Goal: Transaction & Acquisition: Purchase product/service

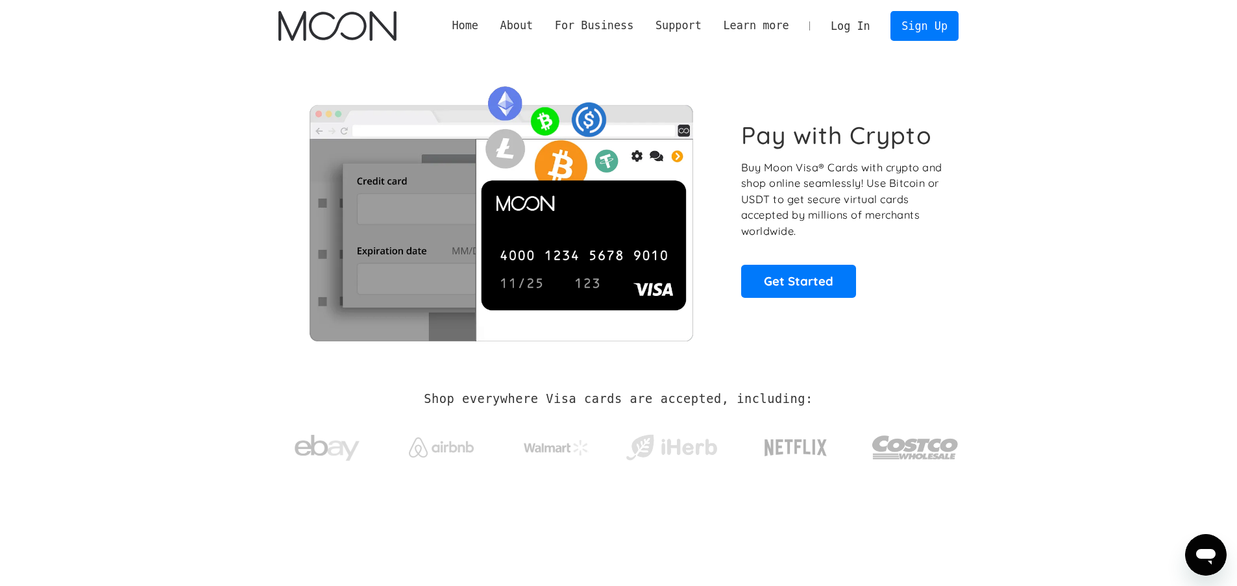
click at [869, 27] on link "Log In" at bounding box center [850, 26] width 61 height 29
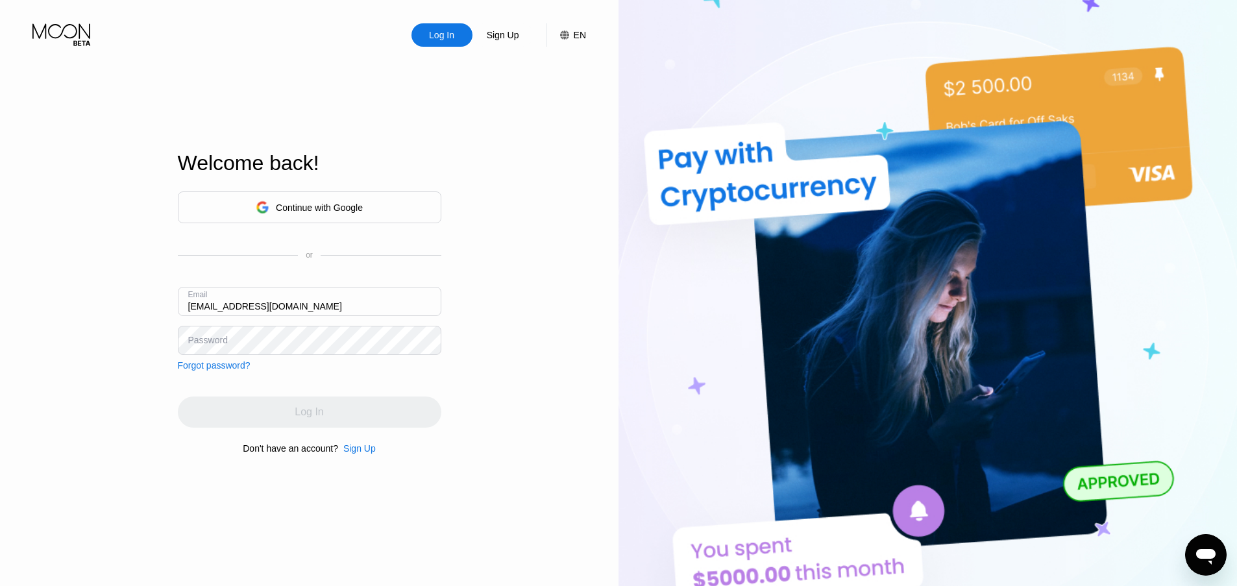
type input "[EMAIL_ADDRESS][DOMAIN_NAME]"
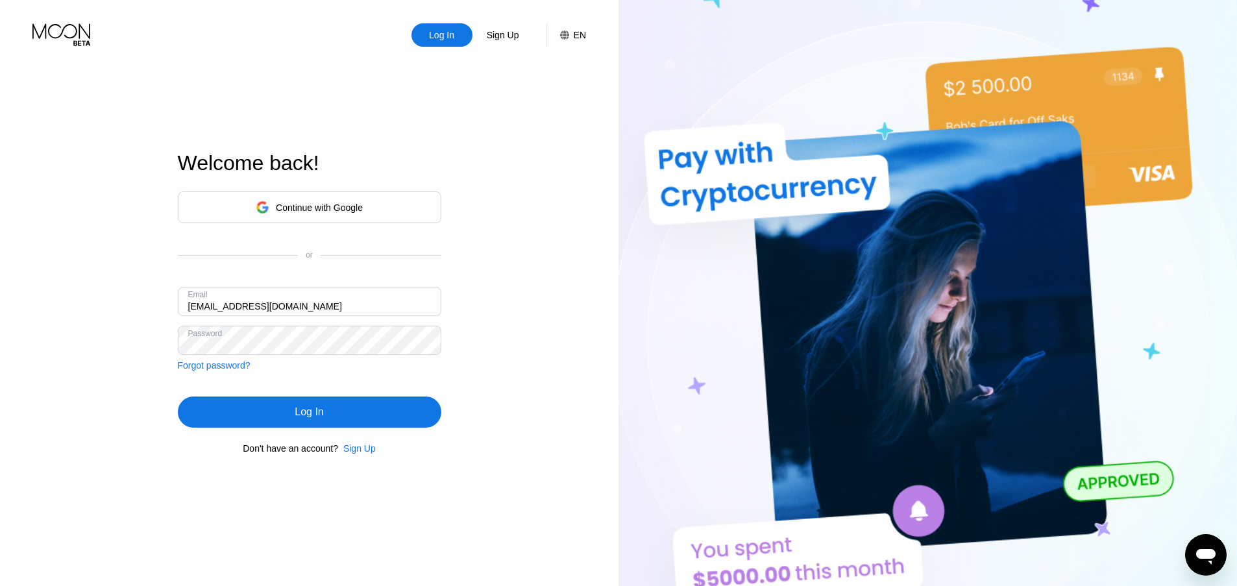
click at [315, 427] on div "Log In" at bounding box center [310, 412] width 264 height 31
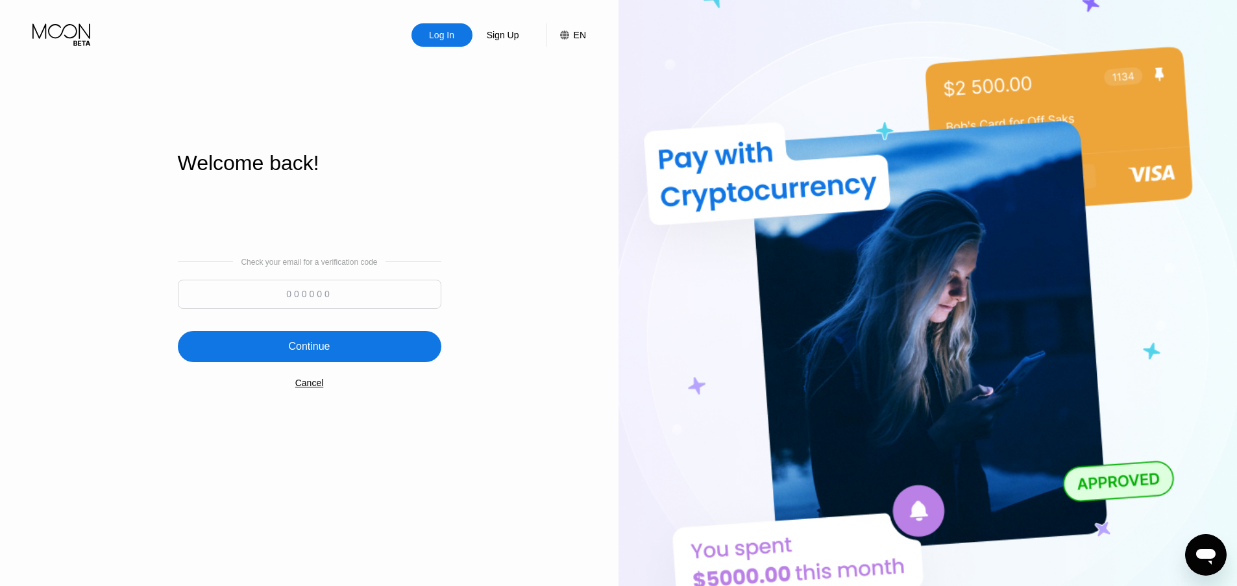
click at [354, 300] on input at bounding box center [310, 294] width 264 height 29
paste input "286633"
type input "286633"
click at [371, 342] on div "Continue" at bounding box center [310, 346] width 264 height 31
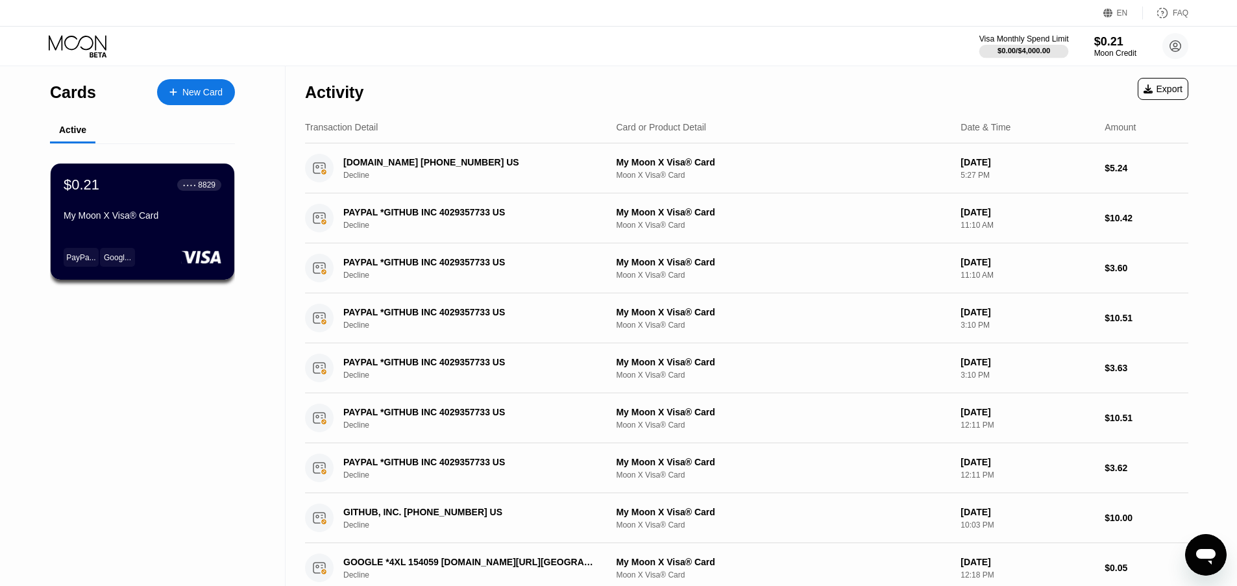
click at [1040, 50] on div "$0.00 / $4,000.00" at bounding box center [1024, 51] width 53 height 8
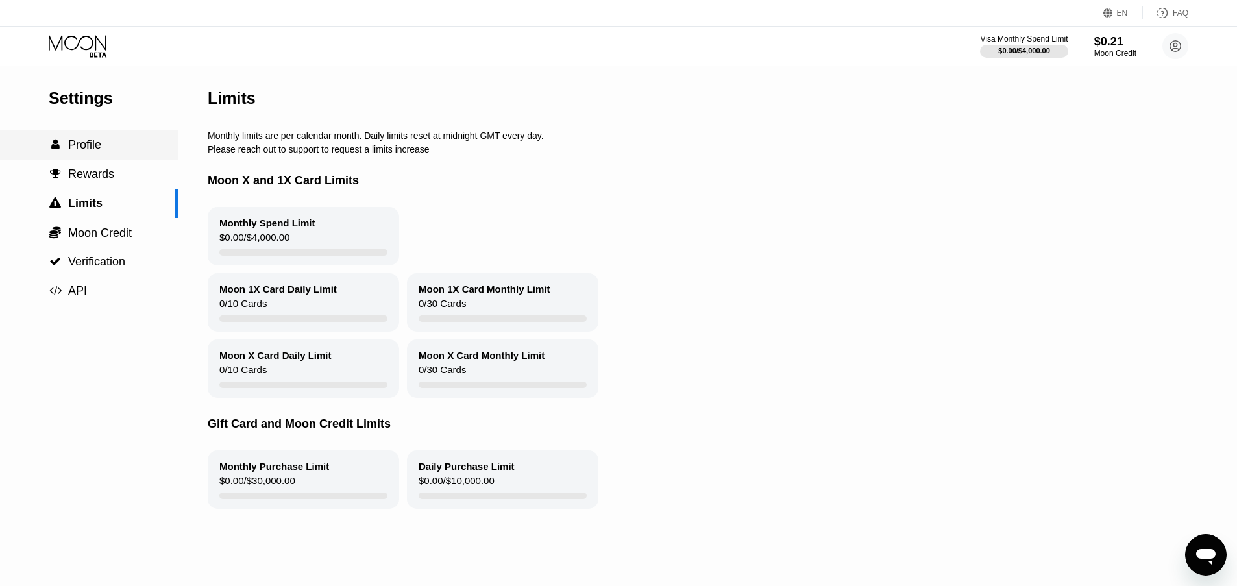
click at [87, 138] on span "Profile" at bounding box center [84, 144] width 33 height 13
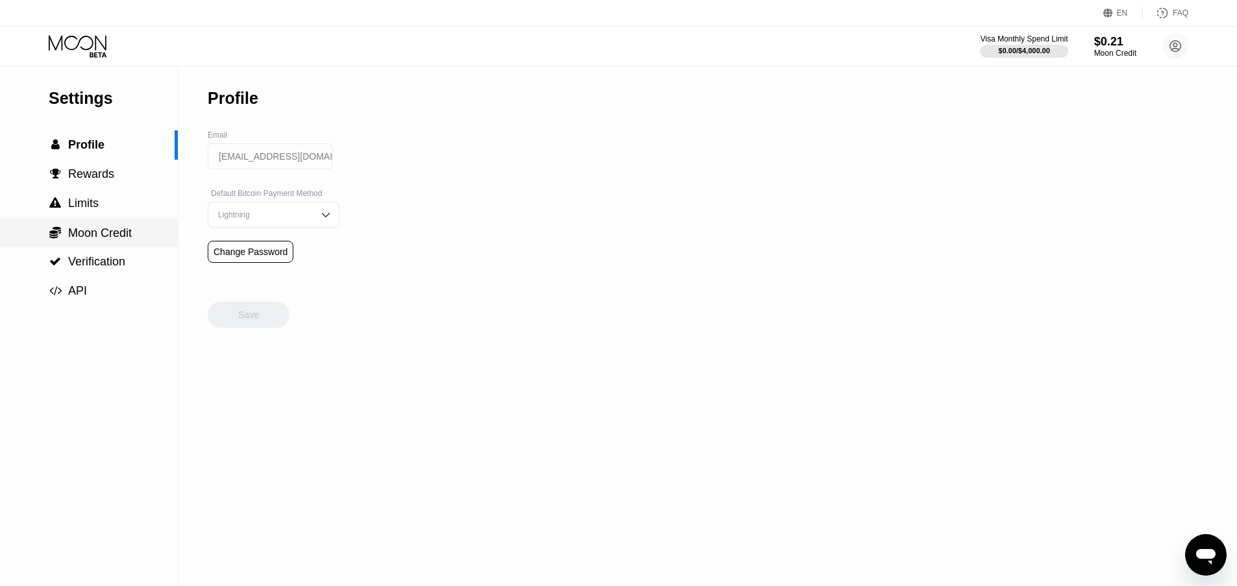
click at [117, 229] on span "Moon Credit" at bounding box center [100, 233] width 64 height 13
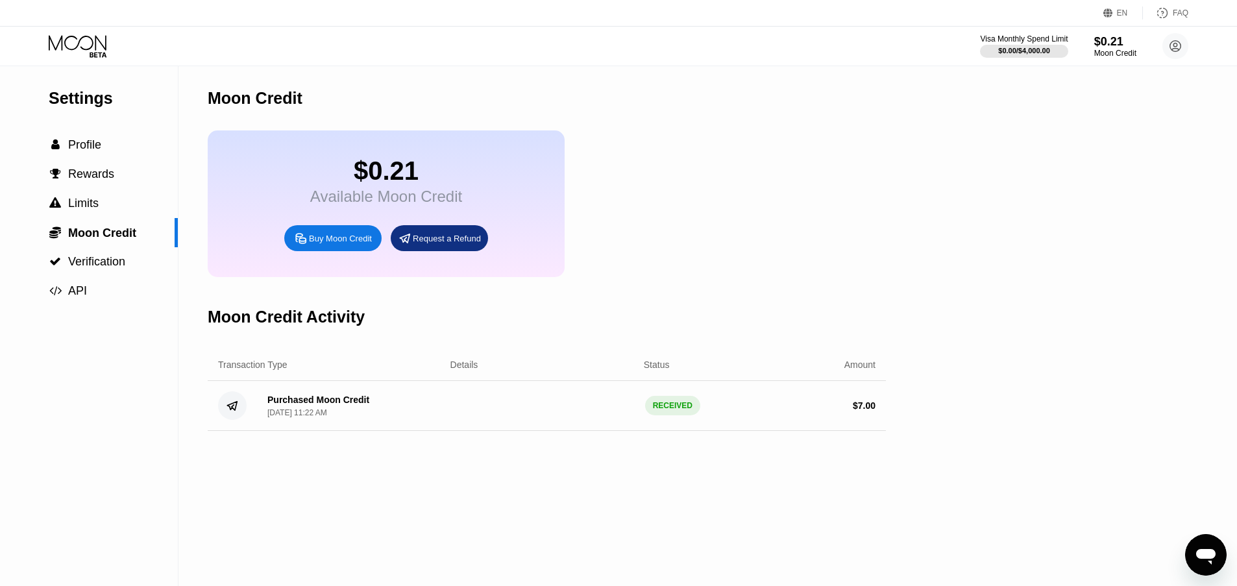
click at [323, 236] on div "Buy Moon Credit" at bounding box center [340, 238] width 63 height 11
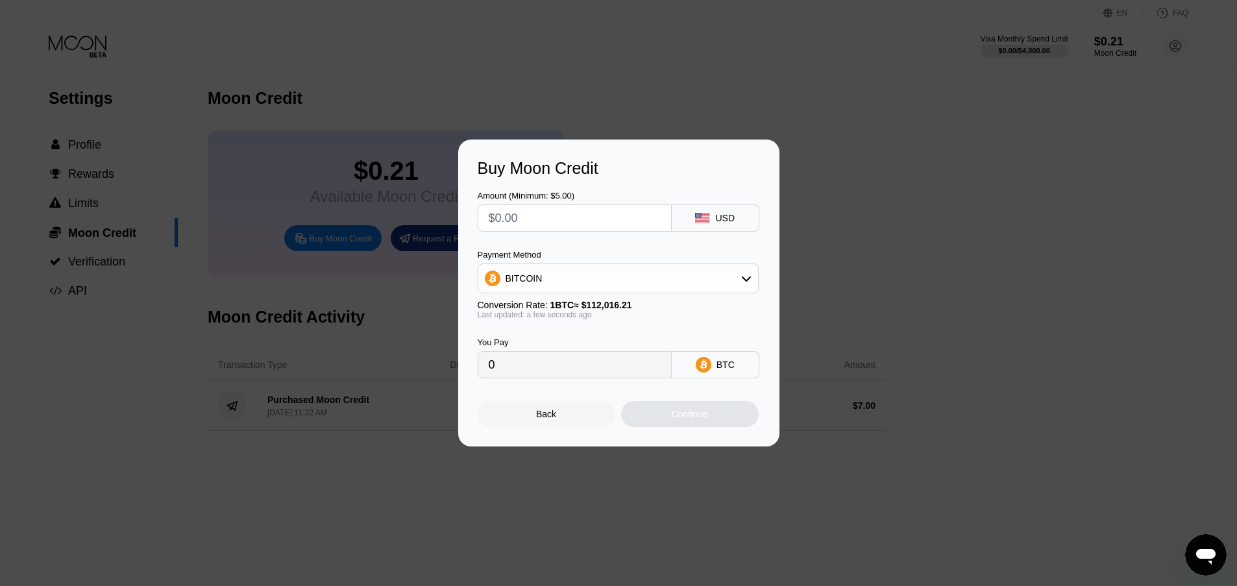
click at [575, 216] on input "text" at bounding box center [575, 218] width 172 height 26
type input "$2"
type input "0.00001786"
type input "$26"
type input "0.00023211"
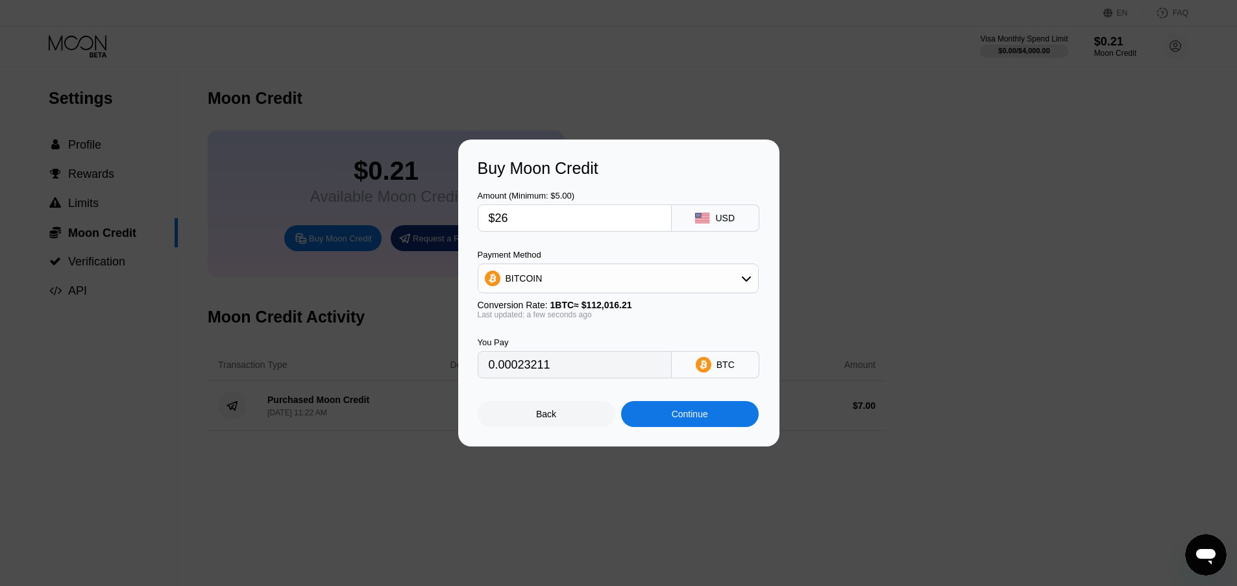
type input "$260"
type input "0.00232110"
type input "$260"
click at [698, 277] on div "BITCOIN" at bounding box center [618, 279] width 280 height 26
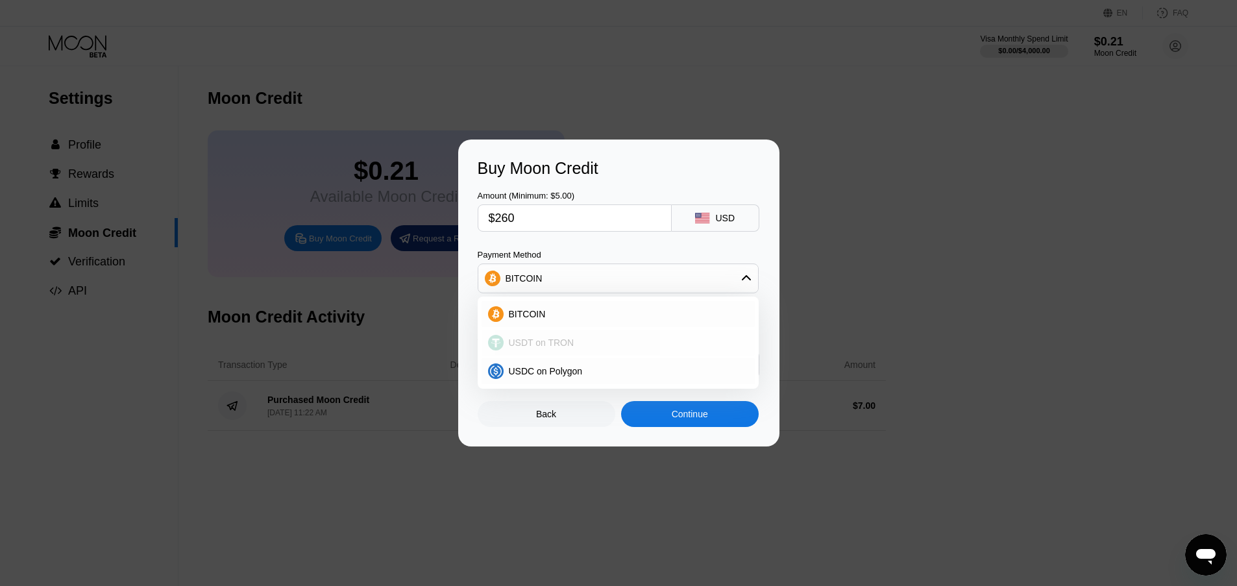
click at [600, 343] on div "USDT on TRON" at bounding box center [626, 343] width 245 height 10
type input "262.63"
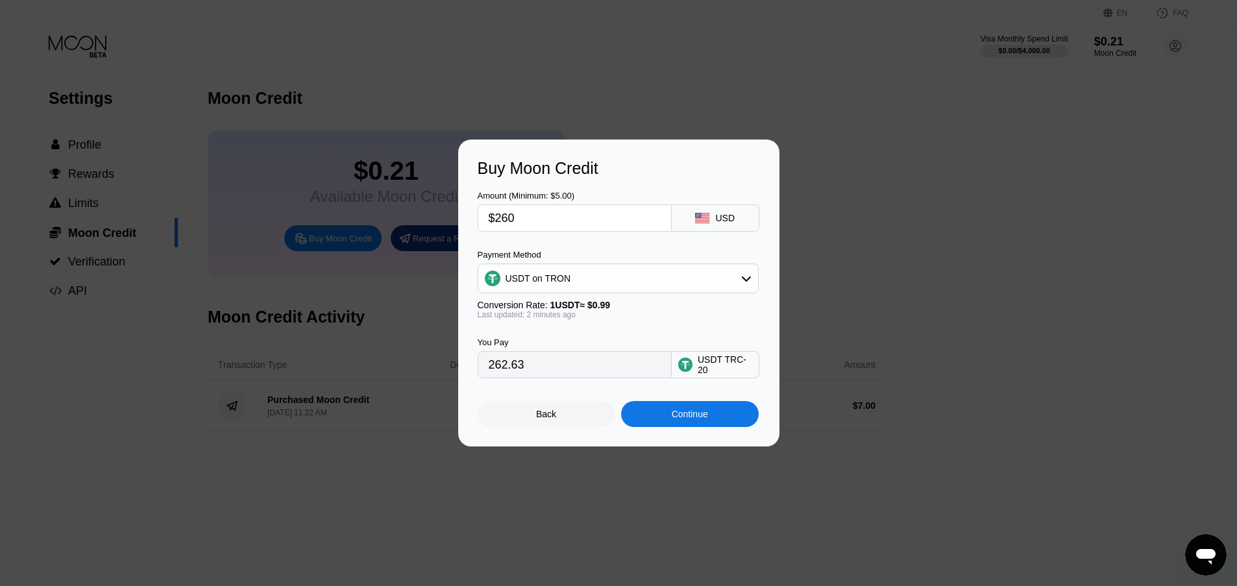
click at [811, 81] on div at bounding box center [623, 293] width 1246 height 586
click at [566, 416] on div "Back" at bounding box center [547, 414] width 138 height 26
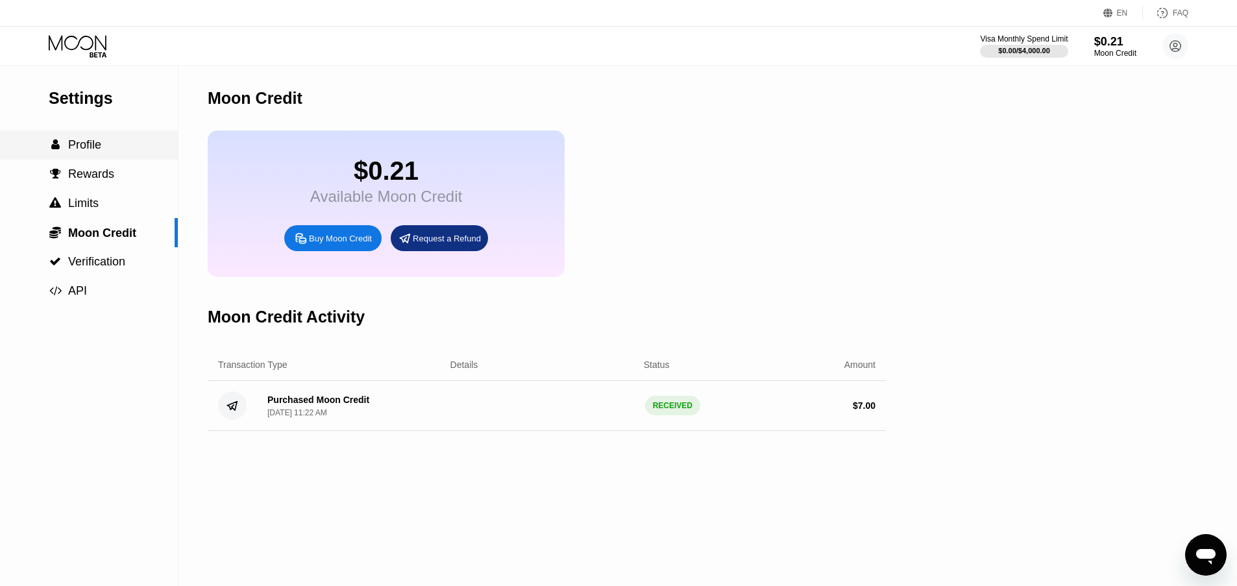
click at [101, 140] on span "Profile" at bounding box center [84, 144] width 33 height 13
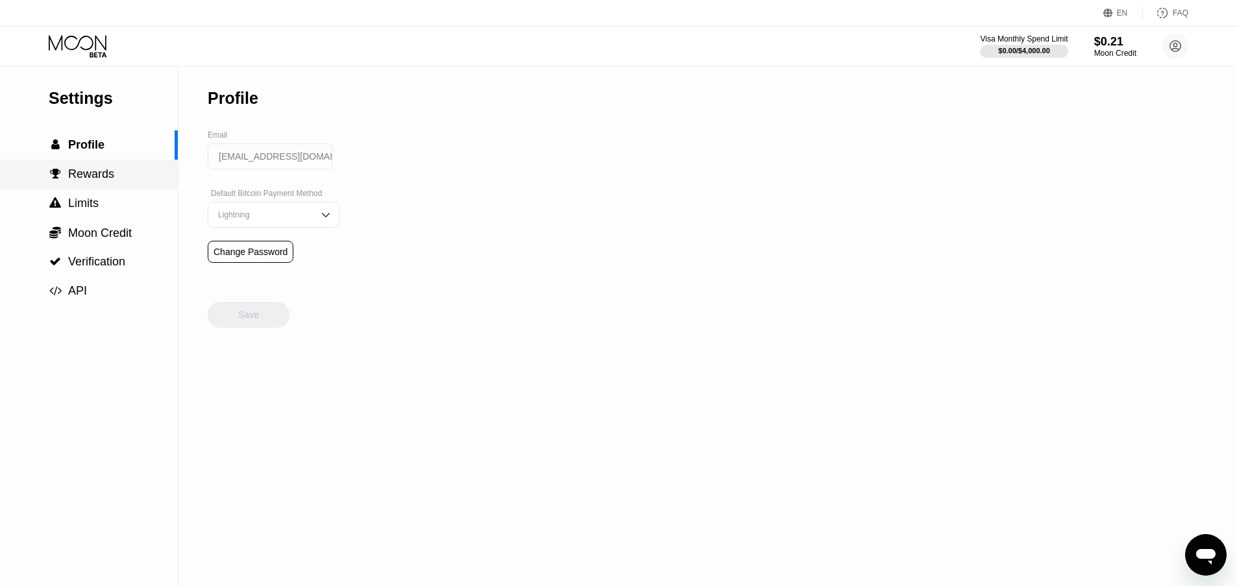
click at [152, 174] on div " Rewards" at bounding box center [89, 174] width 178 height 14
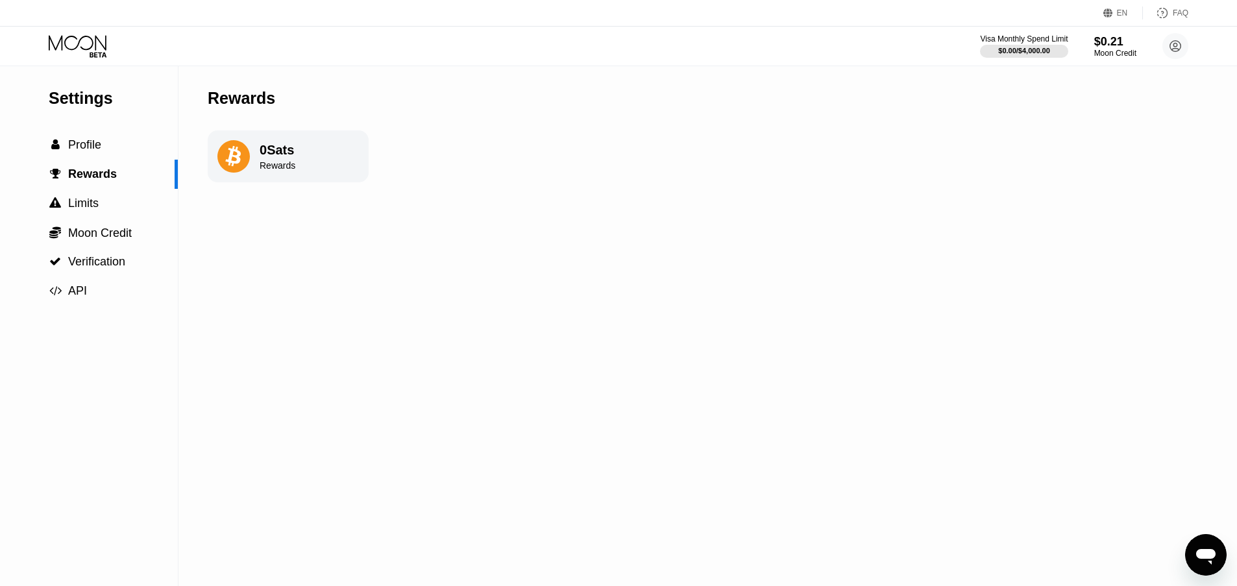
click at [73, 47] on icon at bounding box center [79, 46] width 60 height 23
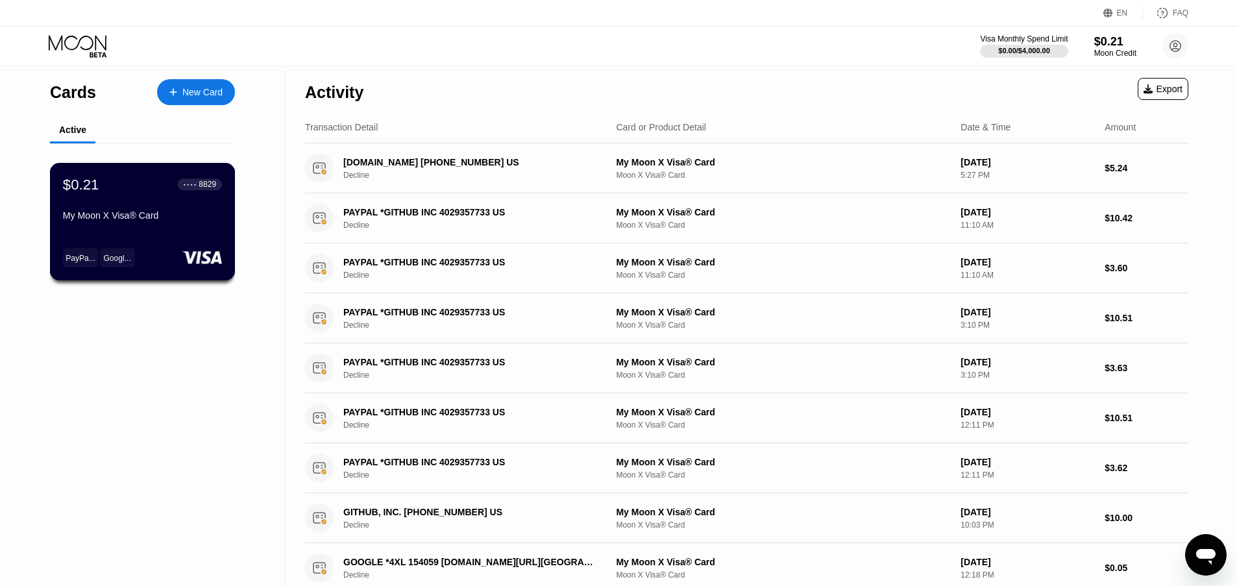
click at [186, 205] on div "$0.21 ● ● ● ● 8829 My Moon X Visa® Card" at bounding box center [142, 201] width 159 height 50
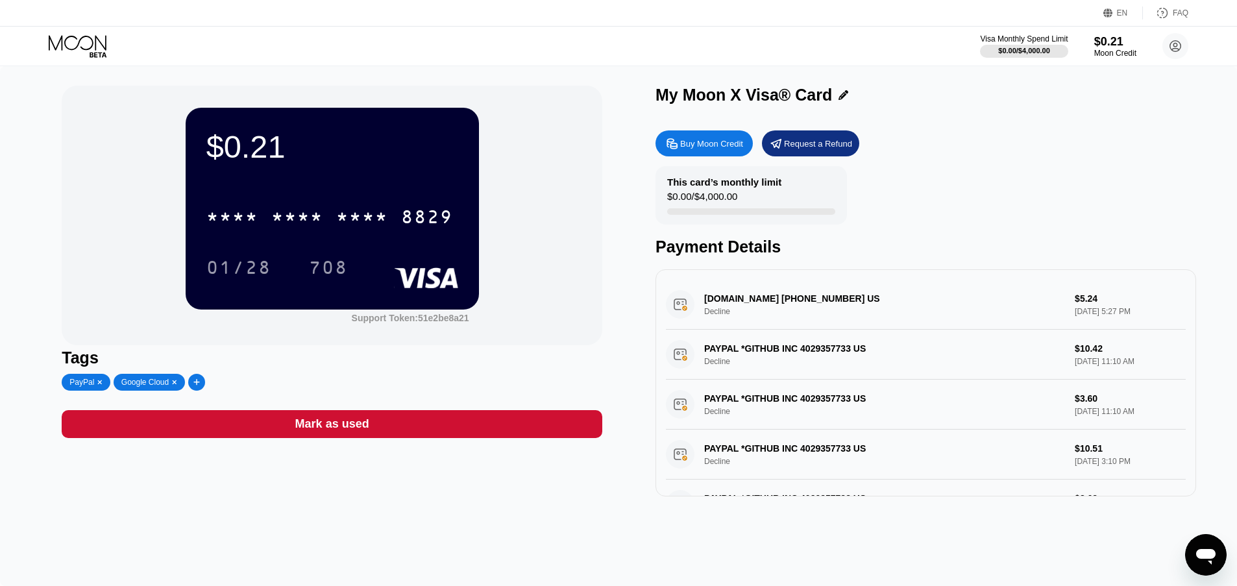
click at [724, 149] on div "Buy Moon Credit" at bounding box center [704, 143] width 97 height 26
type input "0"
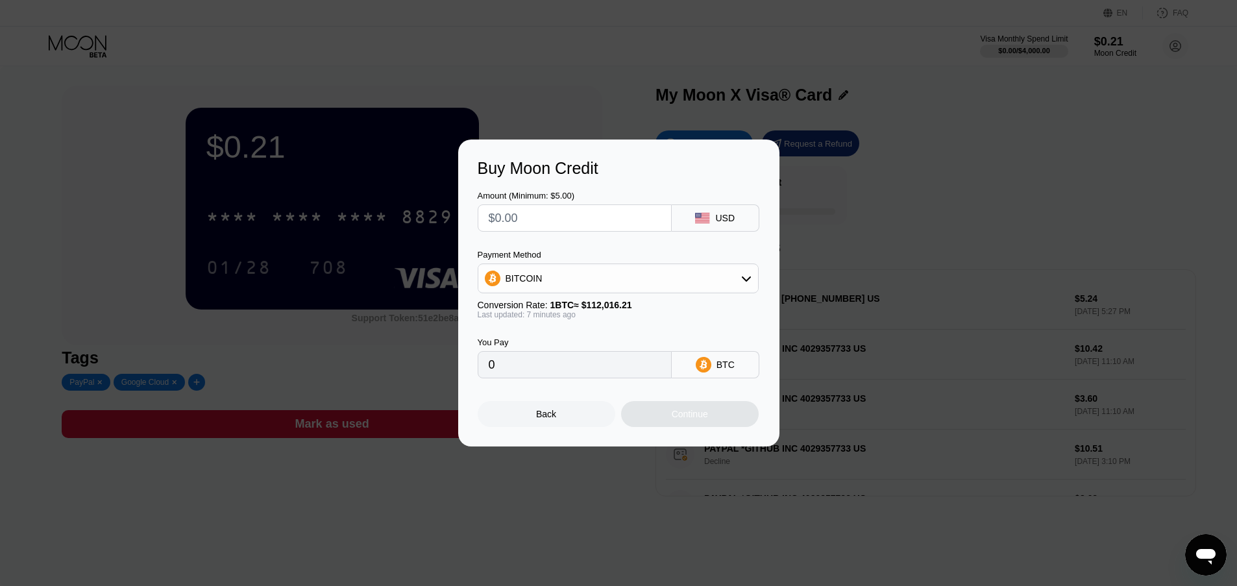
click at [638, 214] on input "text" at bounding box center [575, 218] width 172 height 26
type input "$2"
type input "0.00001786"
type input "$26"
type input "0.00023213"
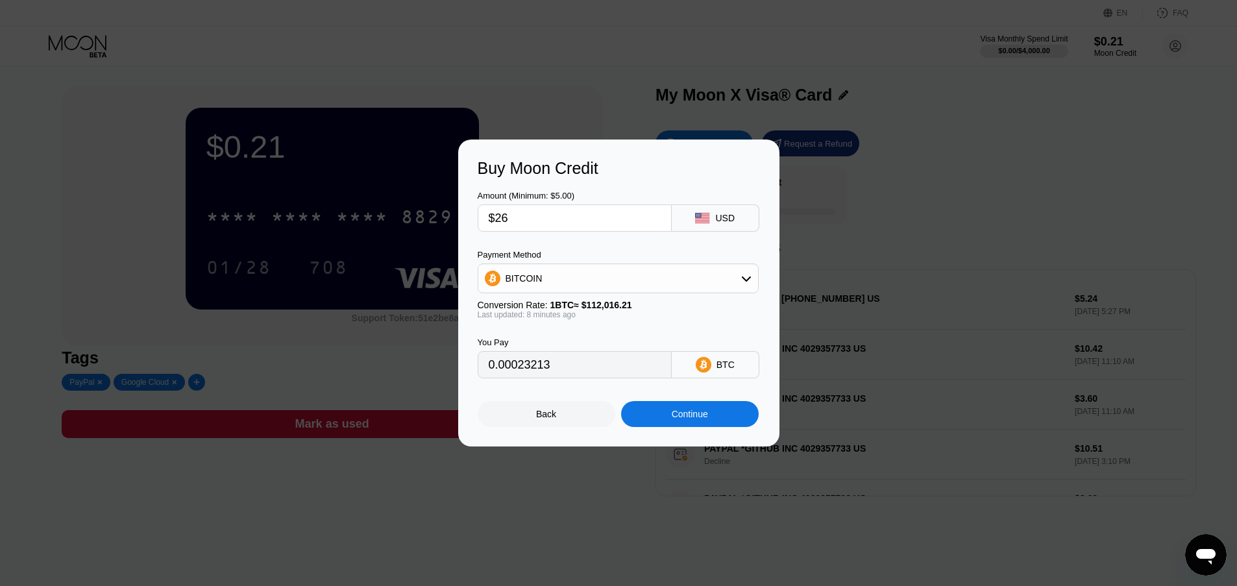
type input "$260"
type input "0.00232125"
type input "$26"
type input "0.00023213"
type input "$2"
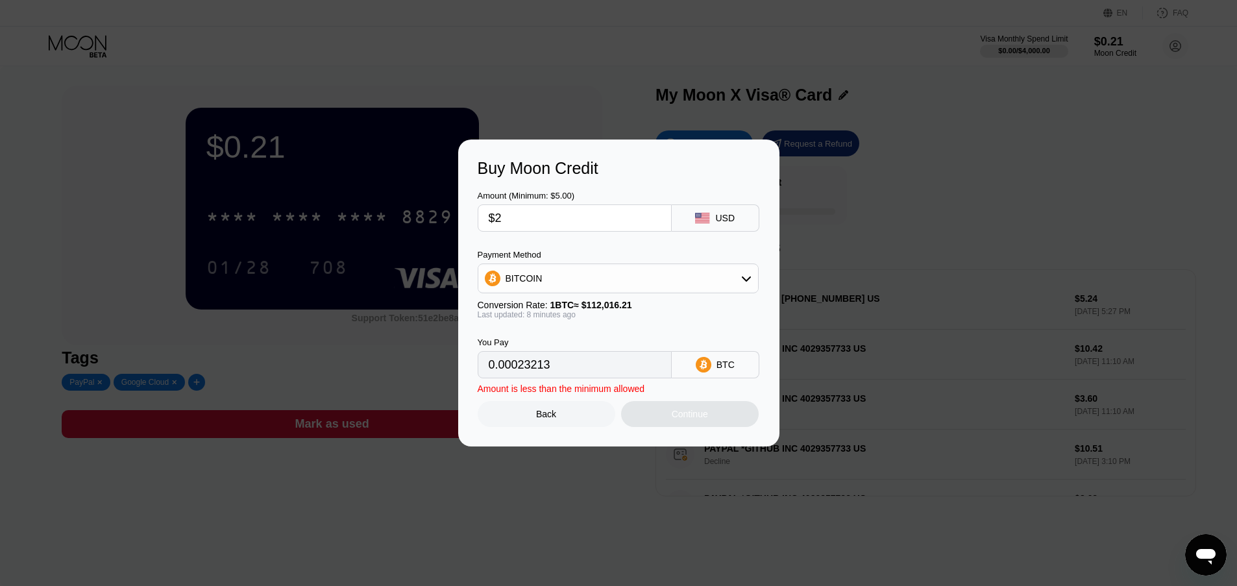
type input "0.00001786"
type input "$26"
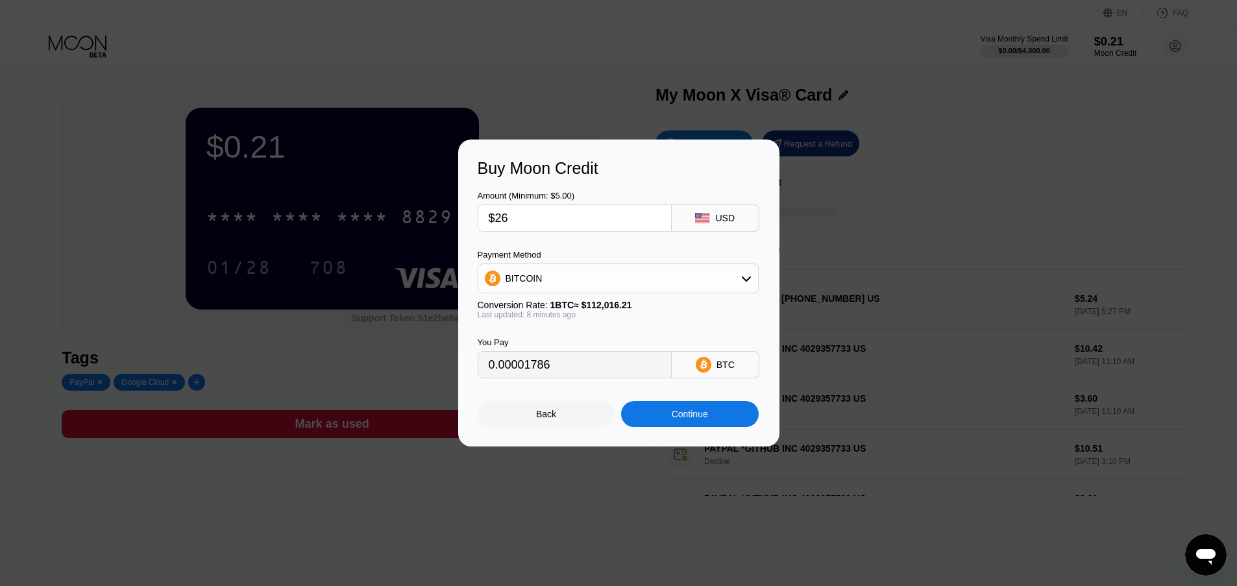
type input "0.00023213"
type input "$265"
type input "0.00236589"
type input "$26"
type input "0.00023213"
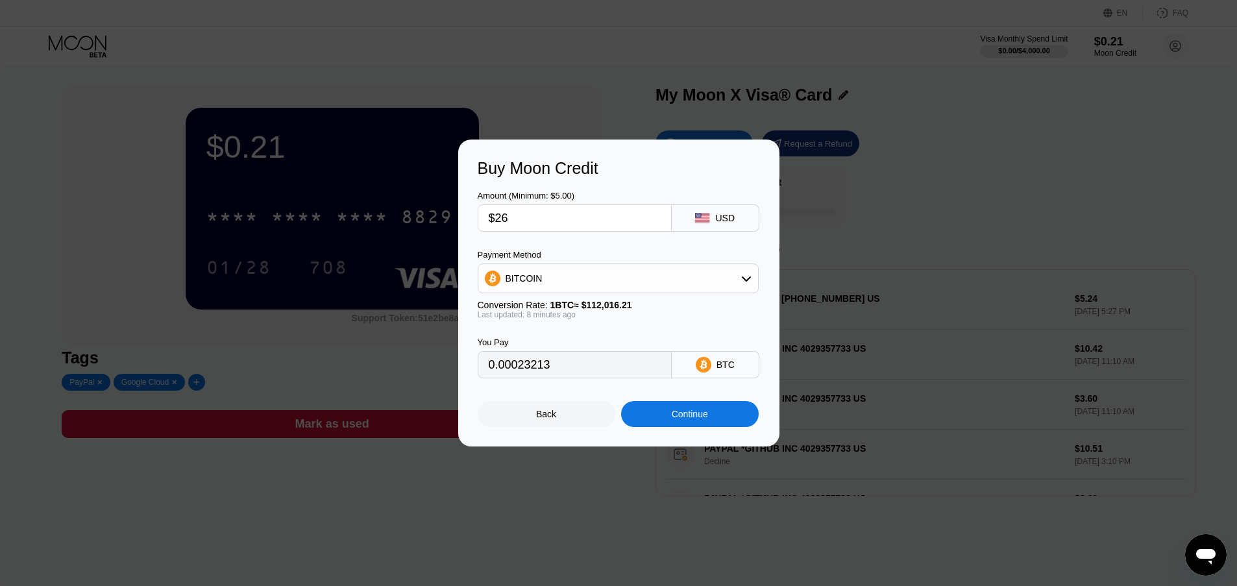
type input "$264"
type input "0.00235696"
type input "$26"
type input "0.00023213"
type input "$263"
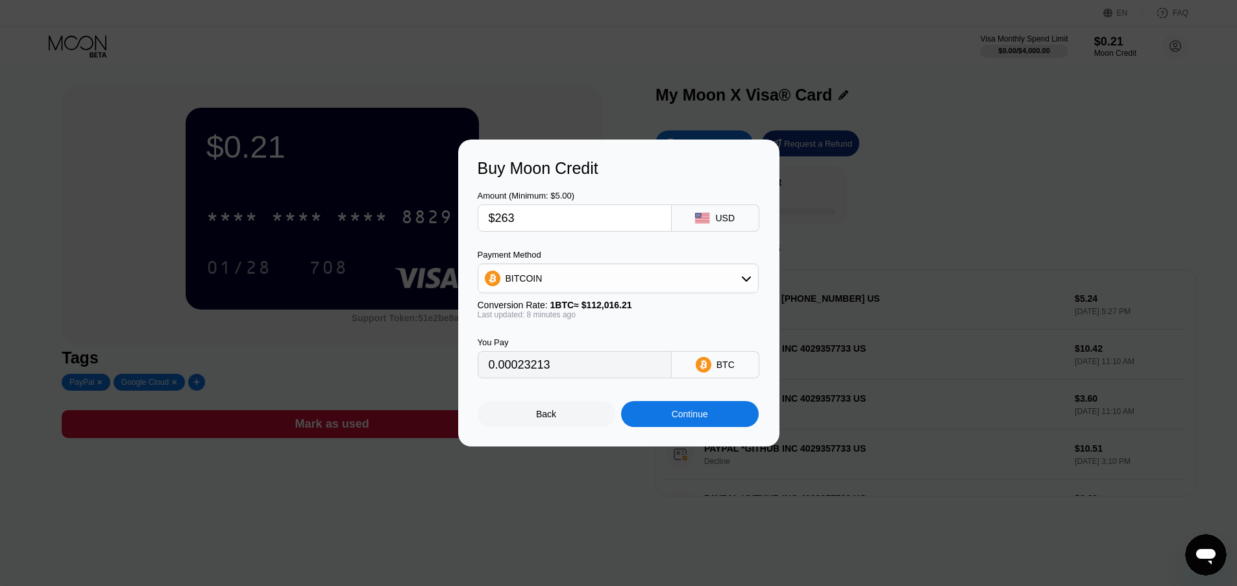
type input "0.00234804"
type input "$263"
click at [574, 269] on div "BITCOIN" at bounding box center [618, 279] width 280 height 26
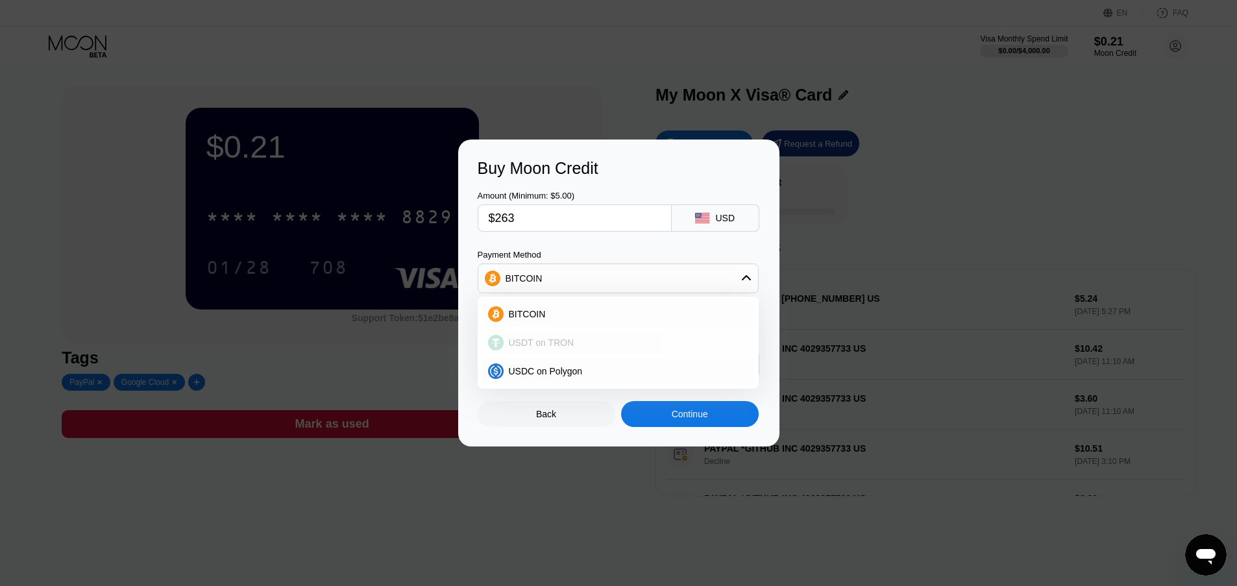
click at [562, 349] on div "USDT on TRON" at bounding box center [618, 343] width 273 height 26
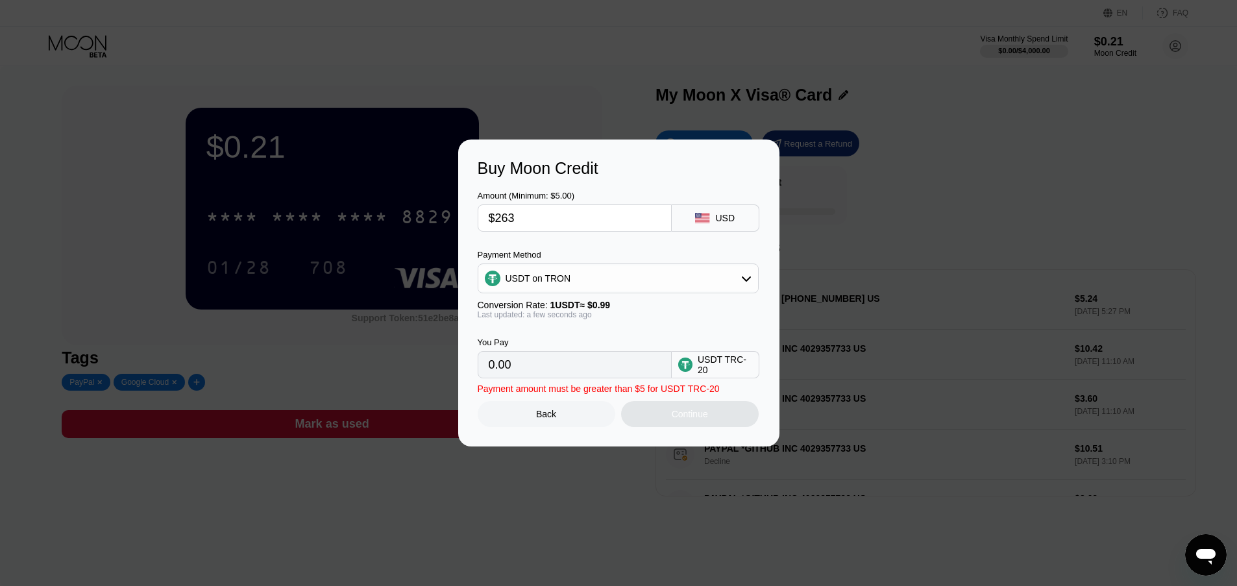
type input "265.66"
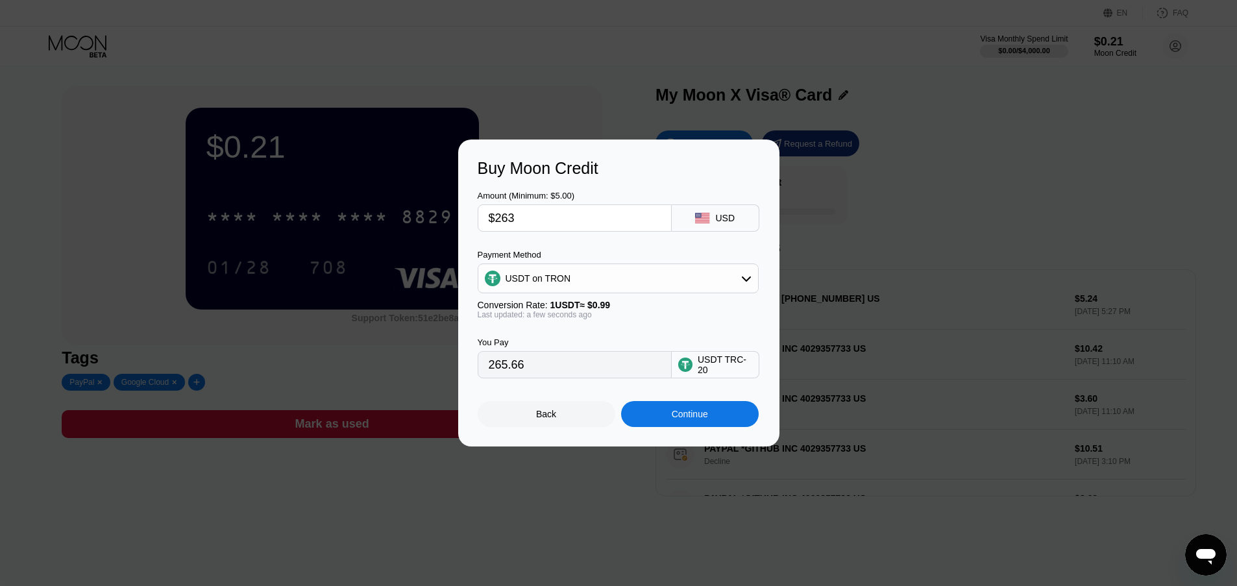
click at [550, 214] on input "$263" at bounding box center [575, 218] width 172 height 26
type input "$26"
type input "26.26"
type input "$265"
type input "267.68"
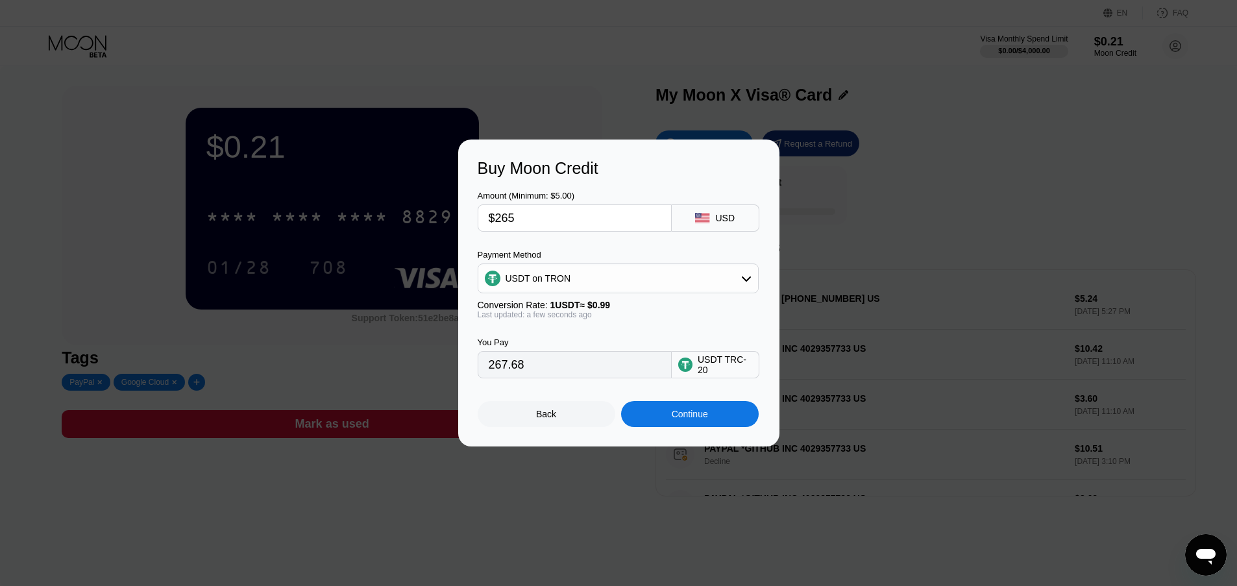
type input "$265"
click at [545, 246] on div "Amount (Minimum: $5.00) $265 USD Payment Method USDT on TRON Conversion Rate: 1…" at bounding box center [619, 278] width 282 height 201
click at [667, 413] on div "Continue" at bounding box center [690, 414] width 138 height 26
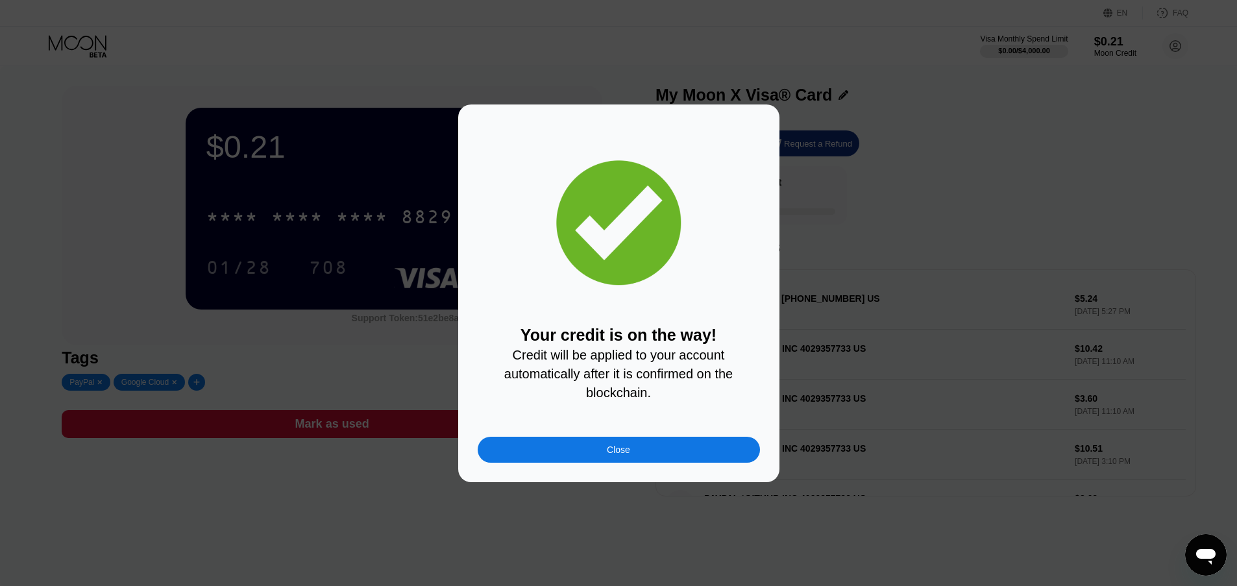
click at [650, 451] on div "Close" at bounding box center [619, 450] width 282 height 26
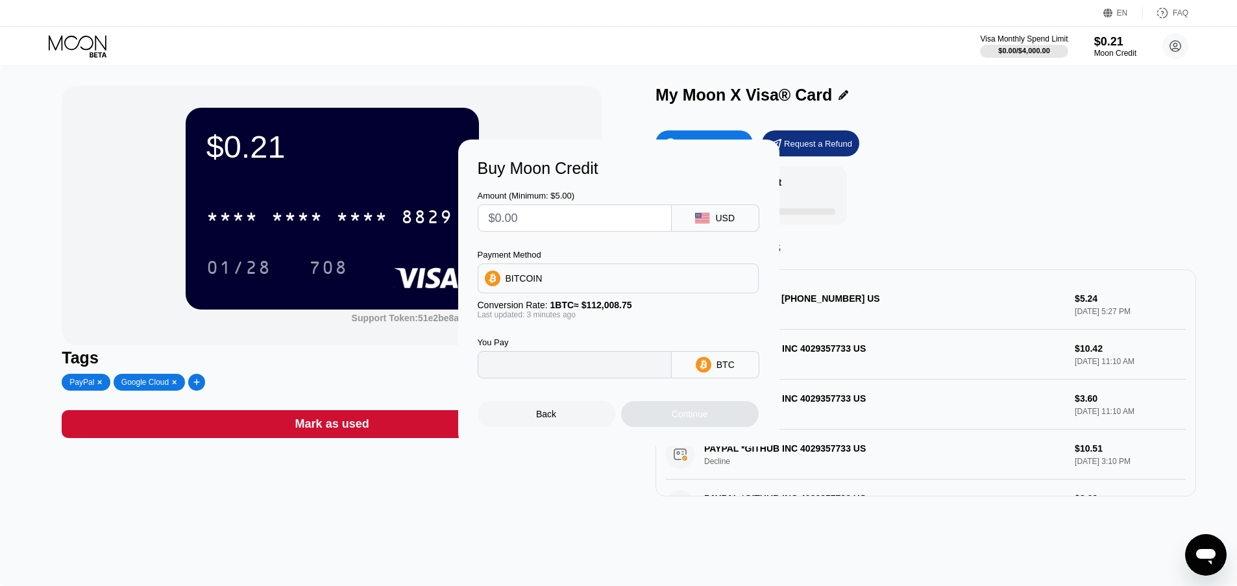
type input "0"
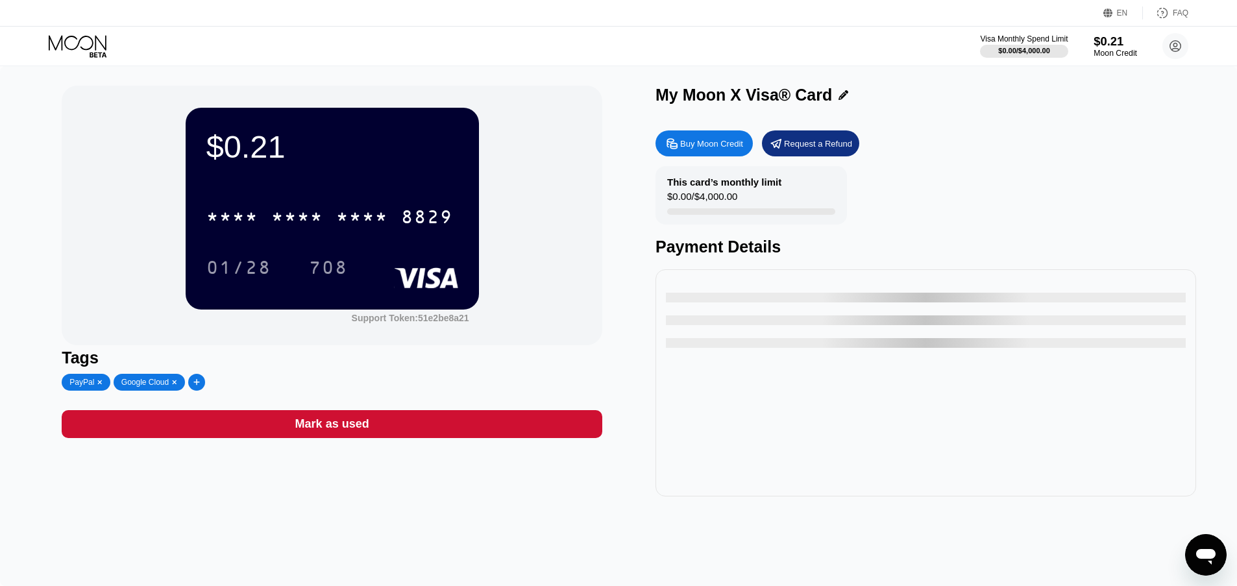
click at [1117, 42] on div "$0.21" at bounding box center [1115, 41] width 43 height 14
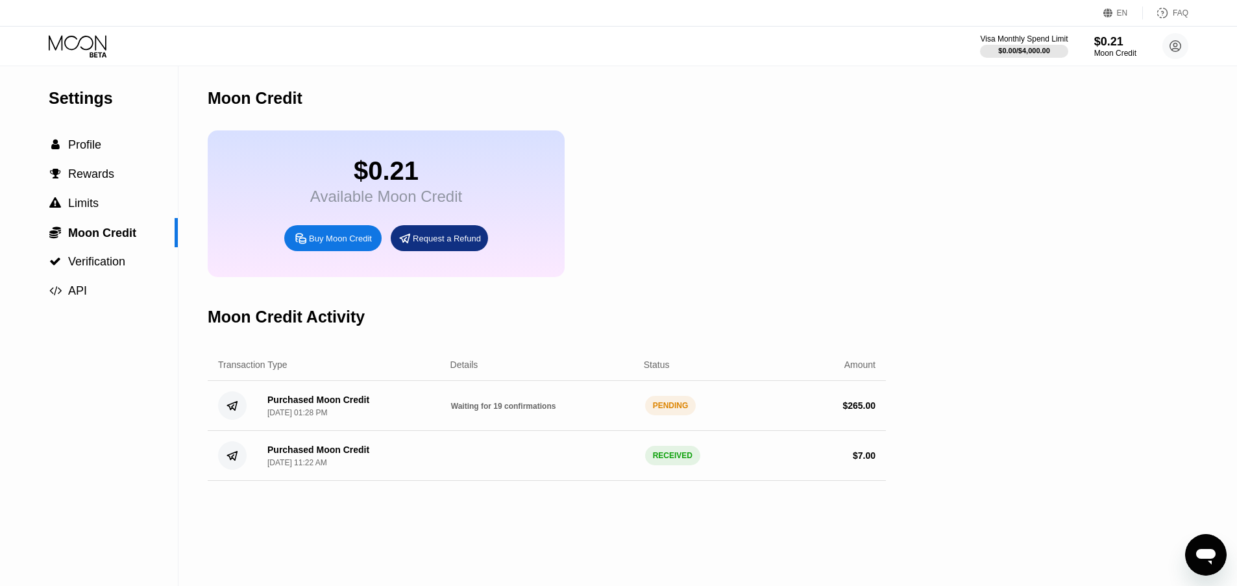
drag, startPoint x: 338, startPoint y: 399, endPoint x: 454, endPoint y: 404, distance: 116.4
click at [344, 399] on div "Purchased Moon Credit" at bounding box center [318, 400] width 102 height 10
drag, startPoint x: 684, startPoint y: 412, endPoint x: 570, endPoint y: 406, distance: 113.7
click at [677, 412] on div "PENDING" at bounding box center [670, 405] width 51 height 19
click at [114, 199] on div " Limits" at bounding box center [89, 204] width 178 height 14
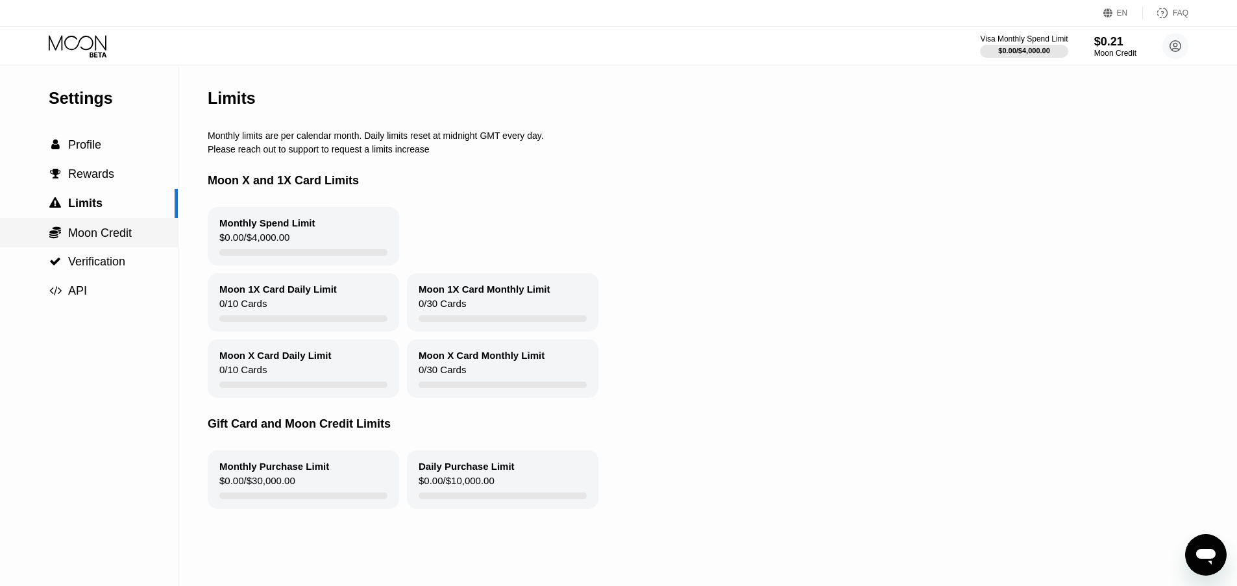
click at [103, 236] on span "Moon Credit" at bounding box center [100, 233] width 64 height 13
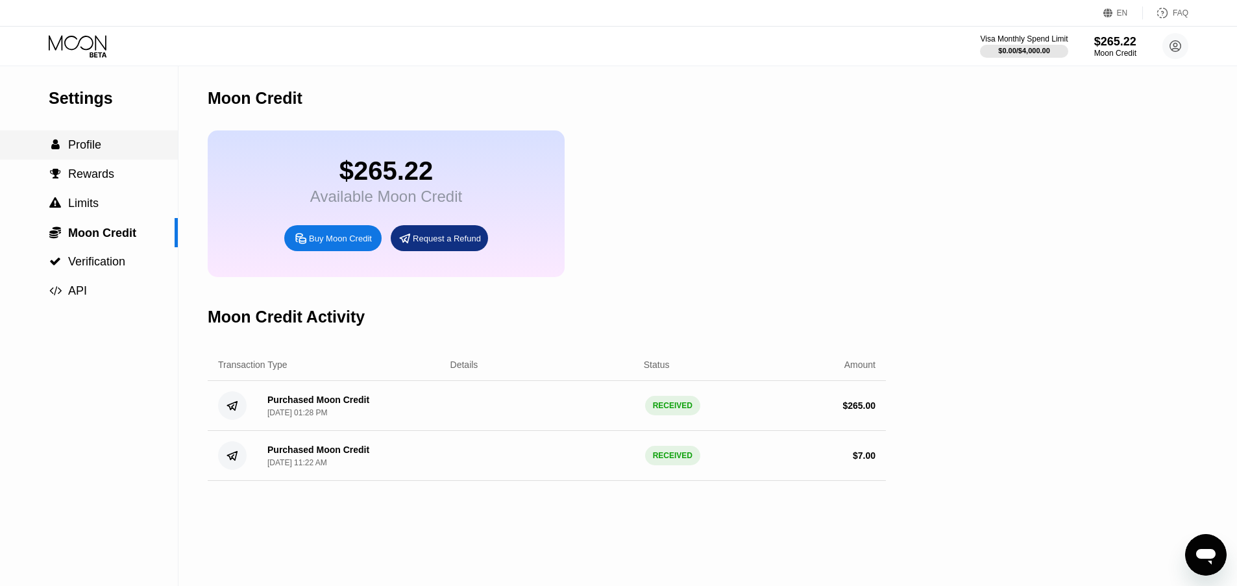
click at [112, 145] on div " Profile" at bounding box center [89, 145] width 178 height 14
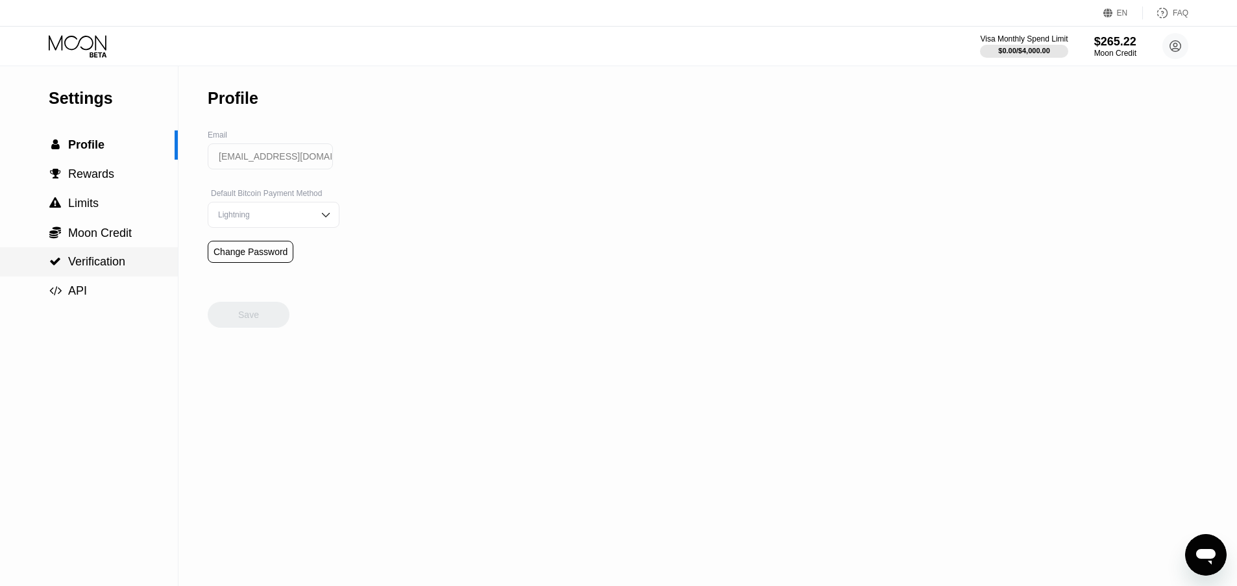
click at [96, 254] on div " Verification" at bounding box center [89, 261] width 178 height 29
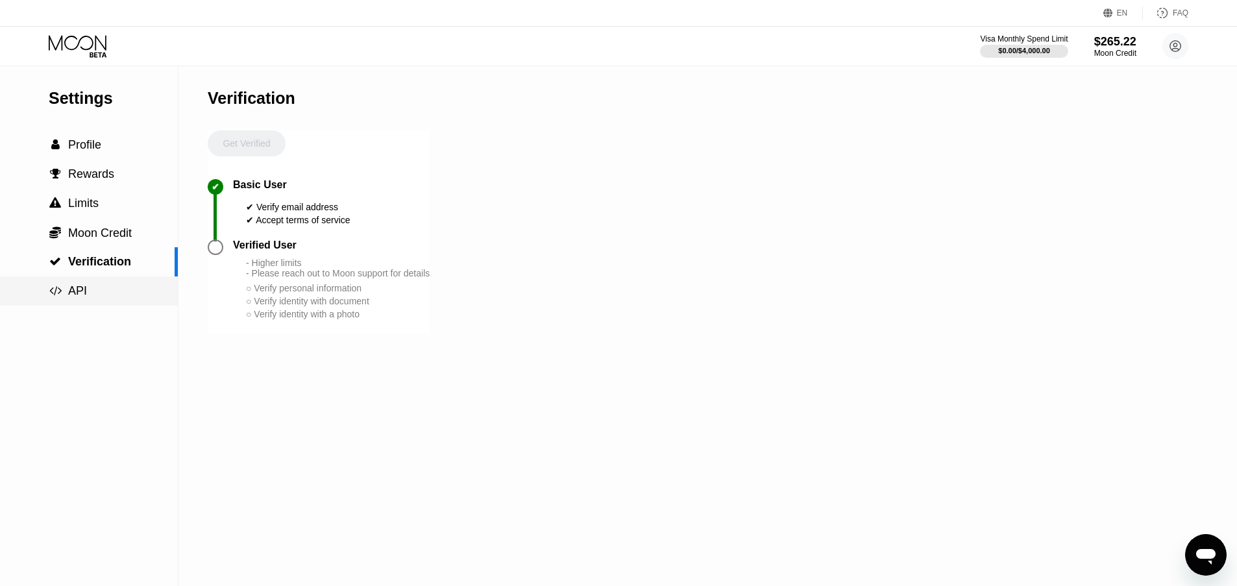
click at [106, 295] on div " API" at bounding box center [89, 291] width 178 height 14
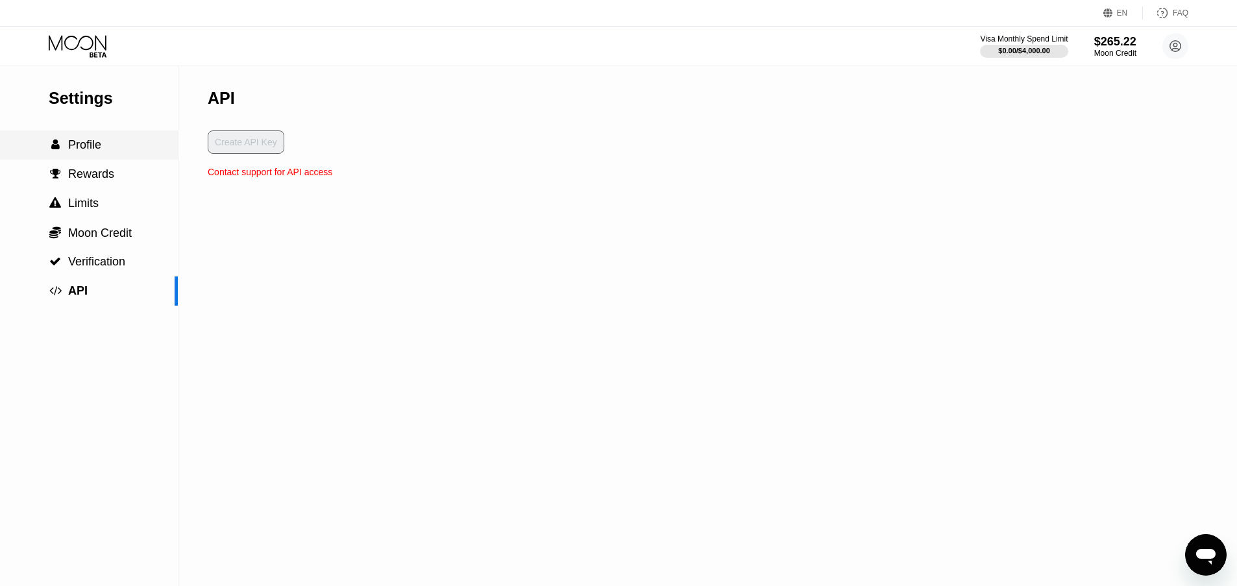
click at [99, 148] on span "Profile" at bounding box center [84, 144] width 33 height 13
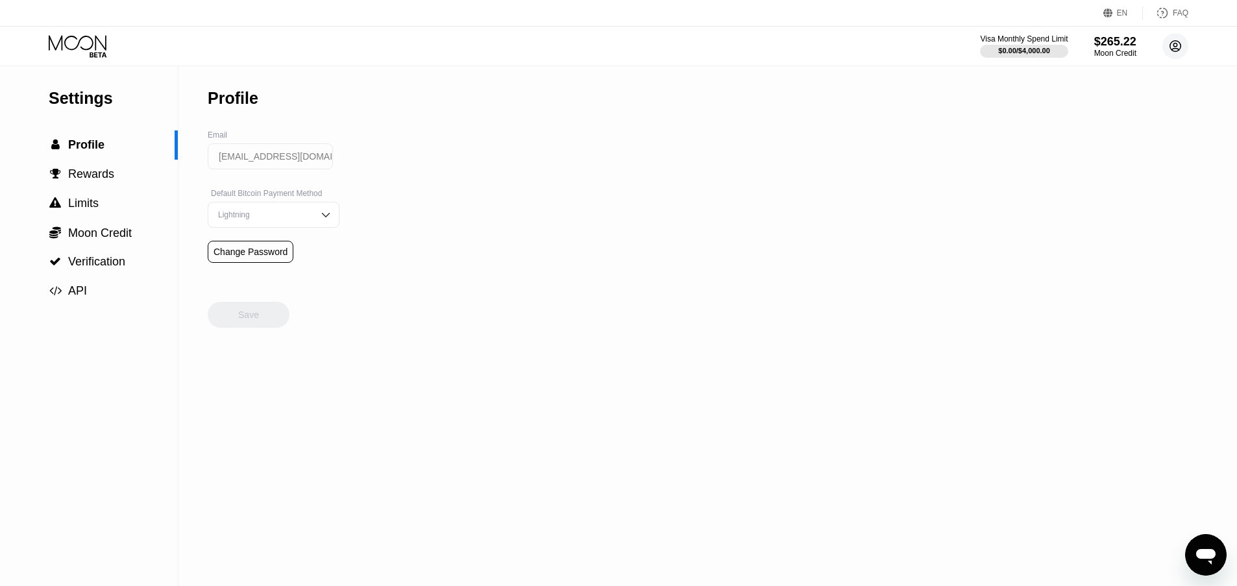
click at [1181, 43] on icon at bounding box center [1175, 46] width 11 height 11
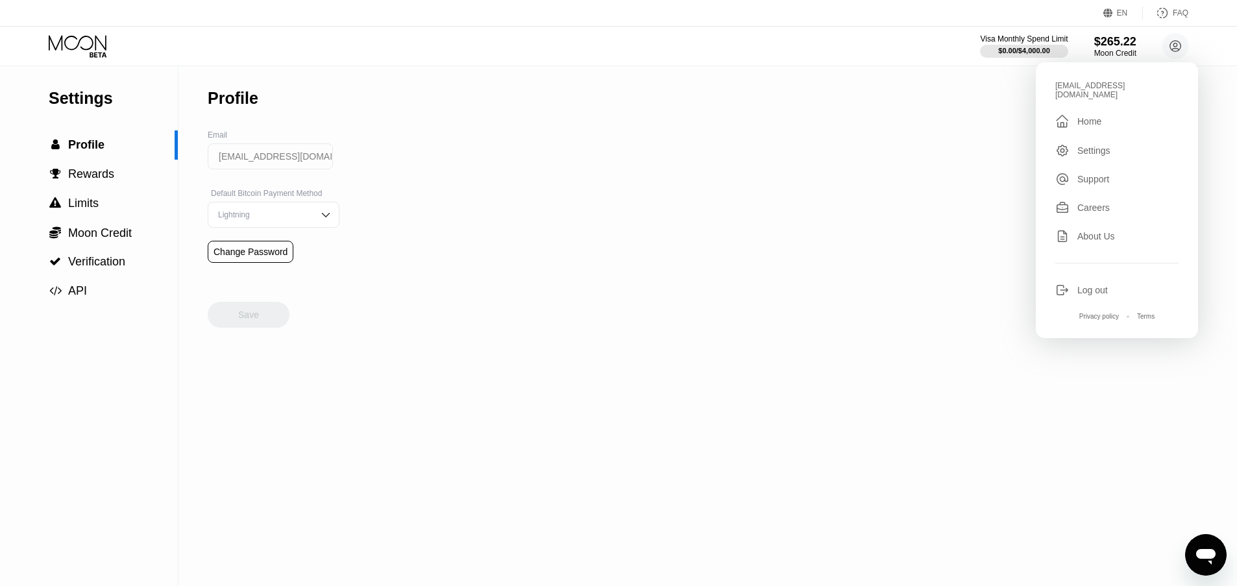
click at [1104, 145] on div "Settings" at bounding box center [1094, 150] width 33 height 10
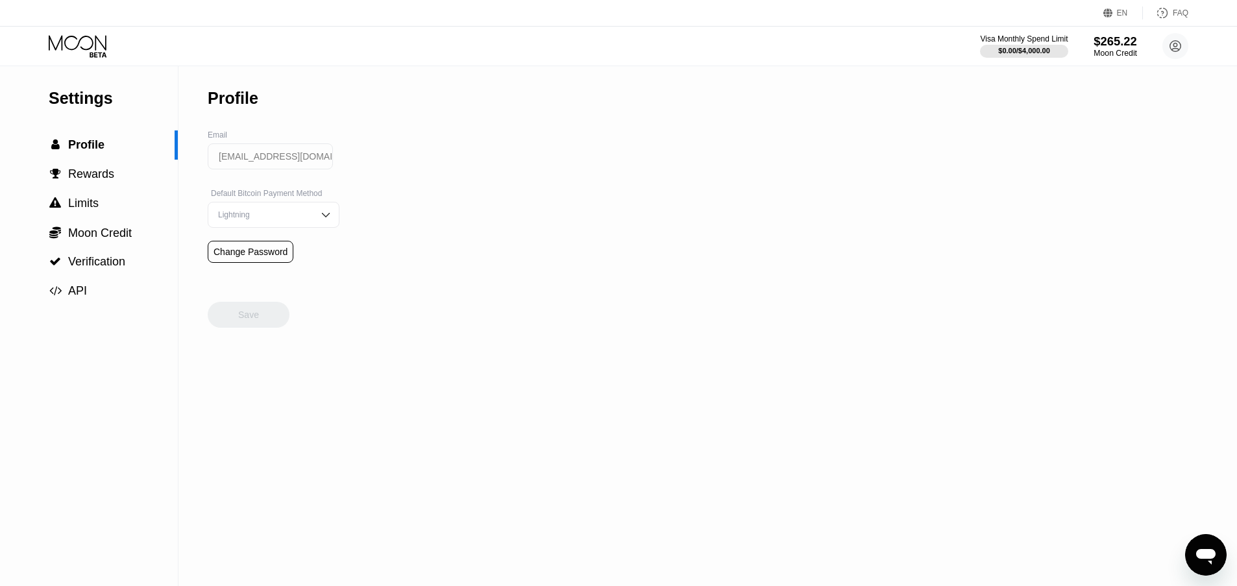
click at [1107, 45] on div "$265.22" at bounding box center [1115, 41] width 43 height 14
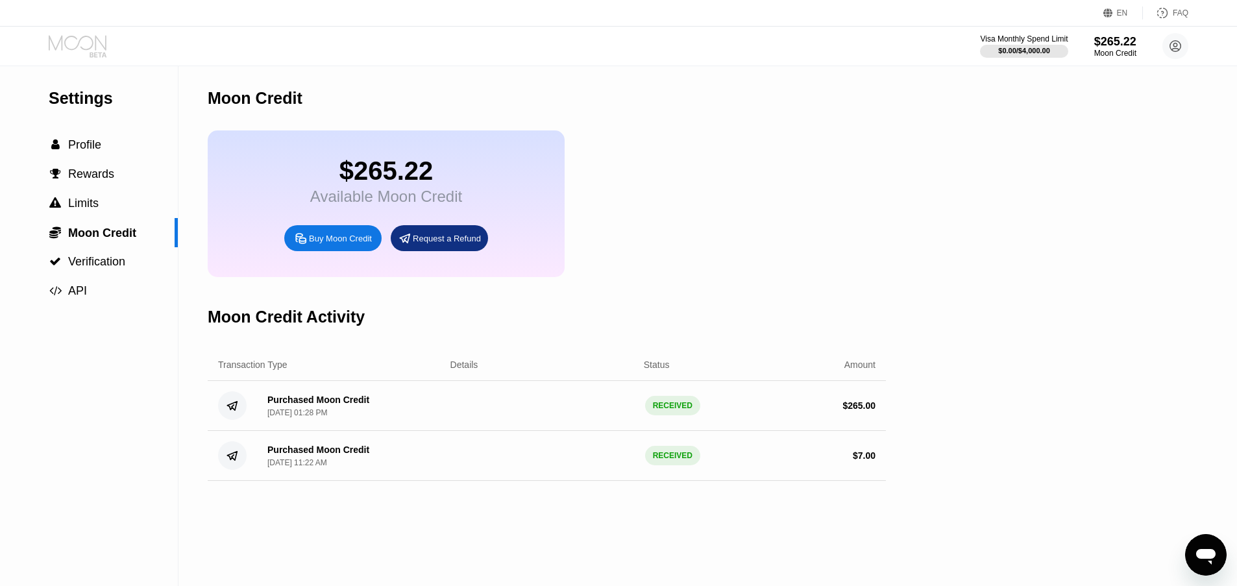
click at [81, 45] on icon at bounding box center [79, 46] width 60 height 23
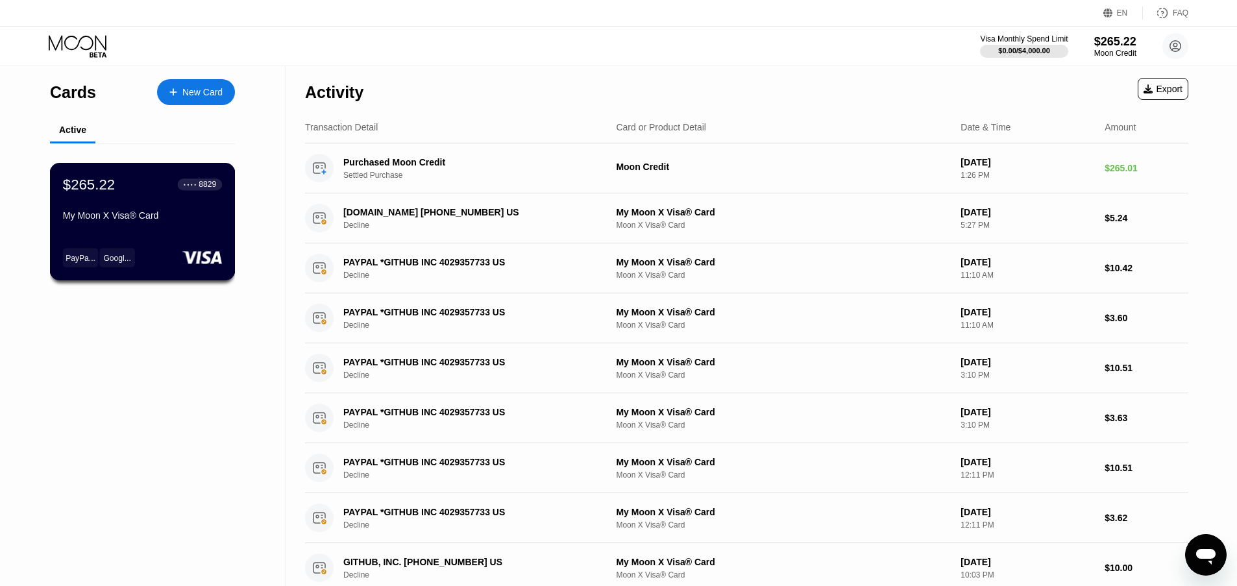
click at [138, 211] on div "My Moon X Visa® Card" at bounding box center [142, 215] width 159 height 10
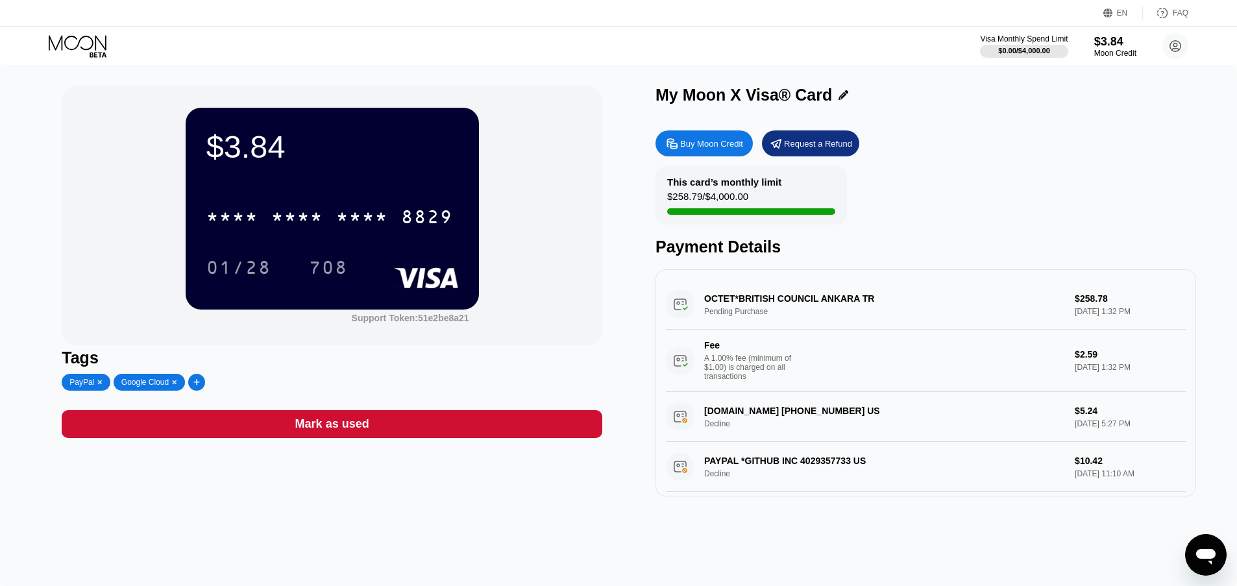
click at [754, 293] on div "OCTET*BRITISH COUNCIL ANKARA TR Pending Purchase $258.78 Sep 23, 2025 1:32 PM F…" at bounding box center [926, 336] width 520 height 112
click at [754, 306] on div "OCTET*BRITISH COUNCIL ANKARA TR Pending Purchase $258.78 Sep 23, 2025 1:32 PM F…" at bounding box center [926, 336] width 520 height 112
click at [82, 47] on icon at bounding box center [79, 46] width 60 height 23
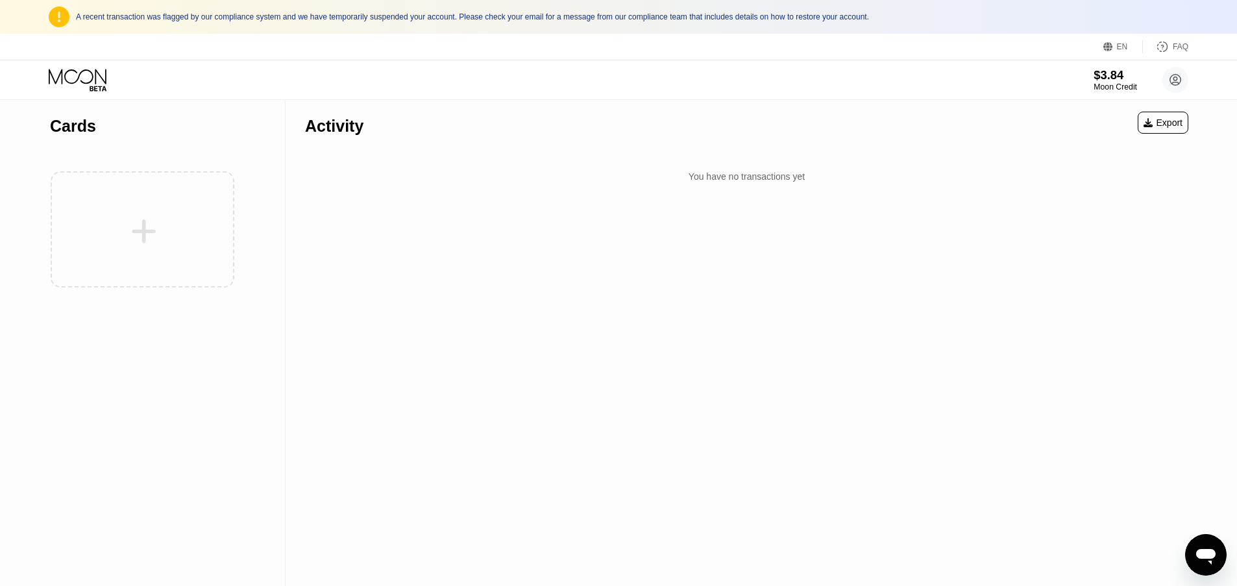
click at [1106, 81] on div "$3.84" at bounding box center [1115, 75] width 43 height 14
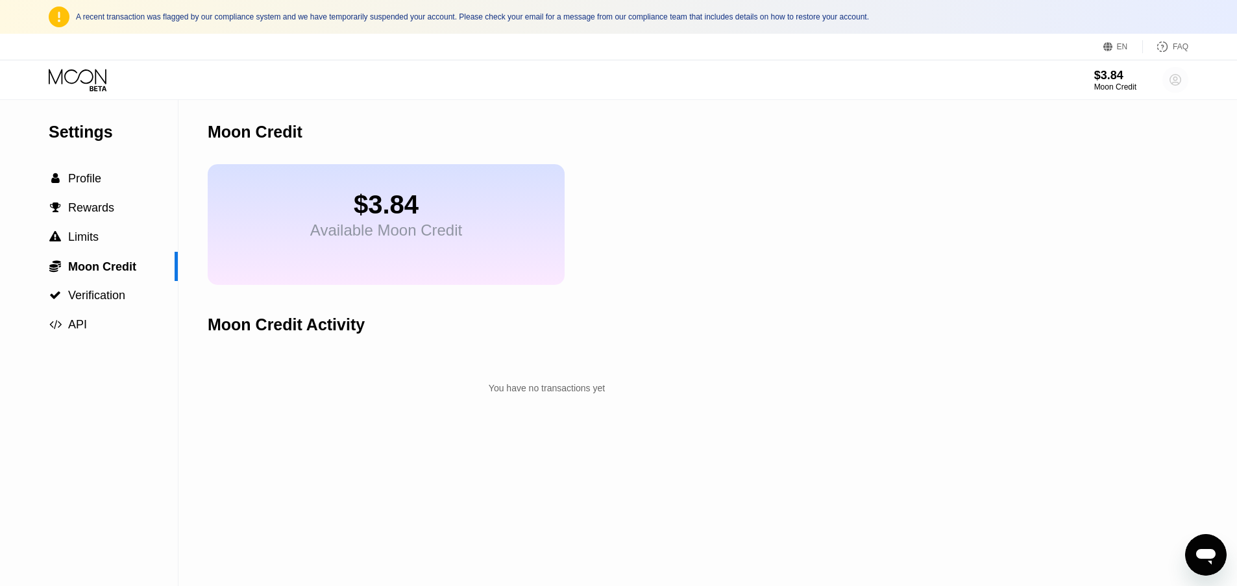
click at [1176, 82] on icon at bounding box center [1175, 80] width 7 height 7
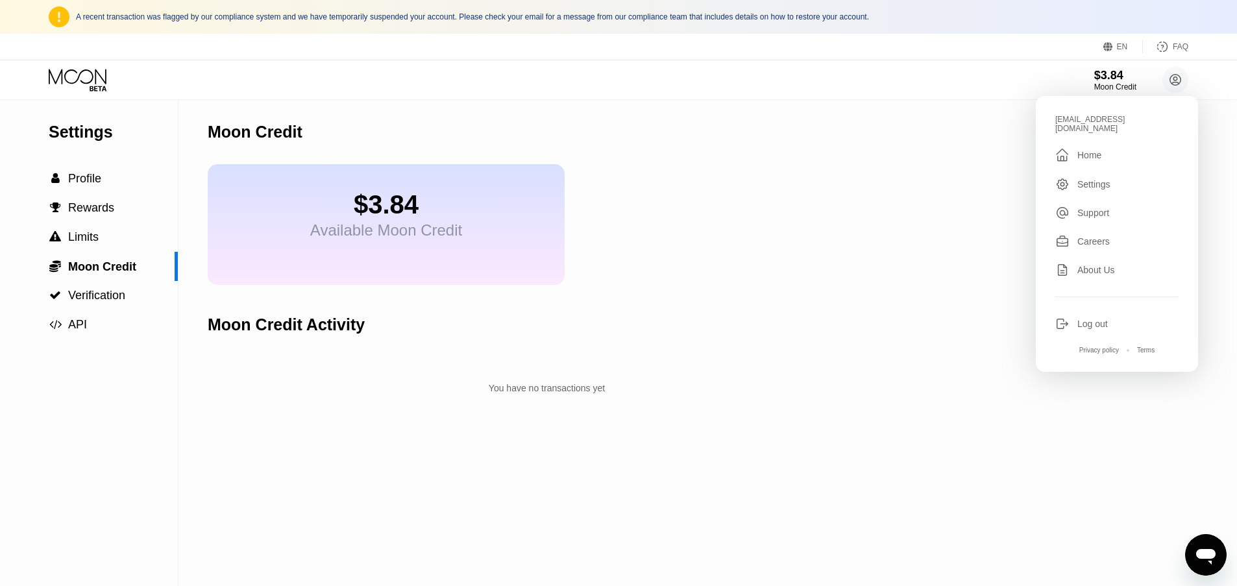
click at [700, 274] on div "$3.84 Available Moon Credit" at bounding box center [547, 224] width 678 height 121
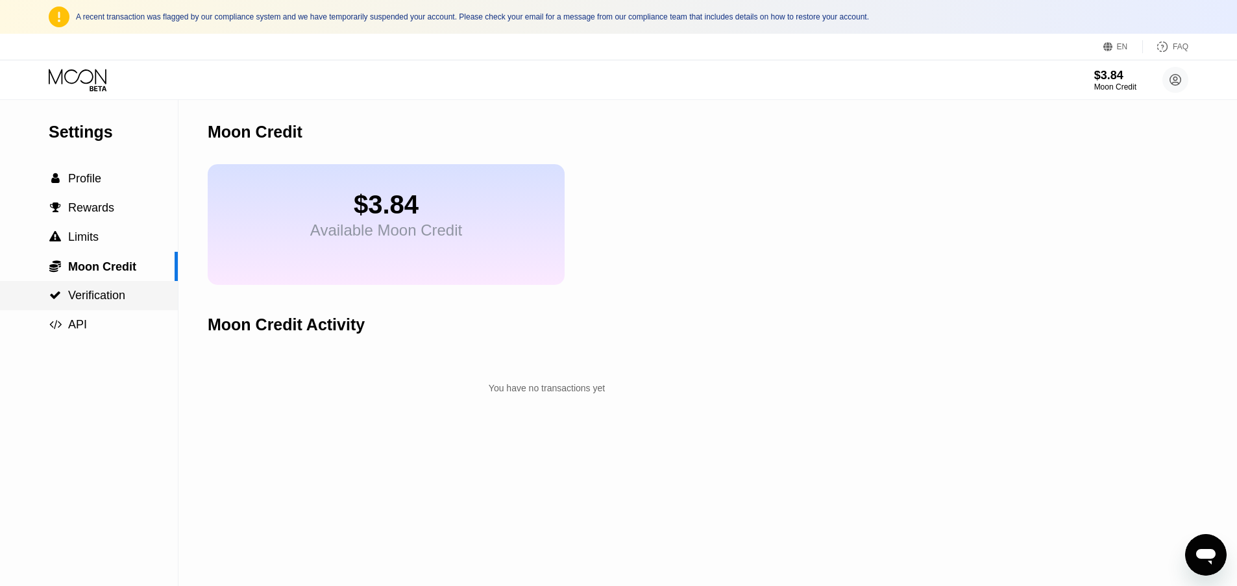
click at [114, 290] on span "Verification" at bounding box center [96, 295] width 57 height 13
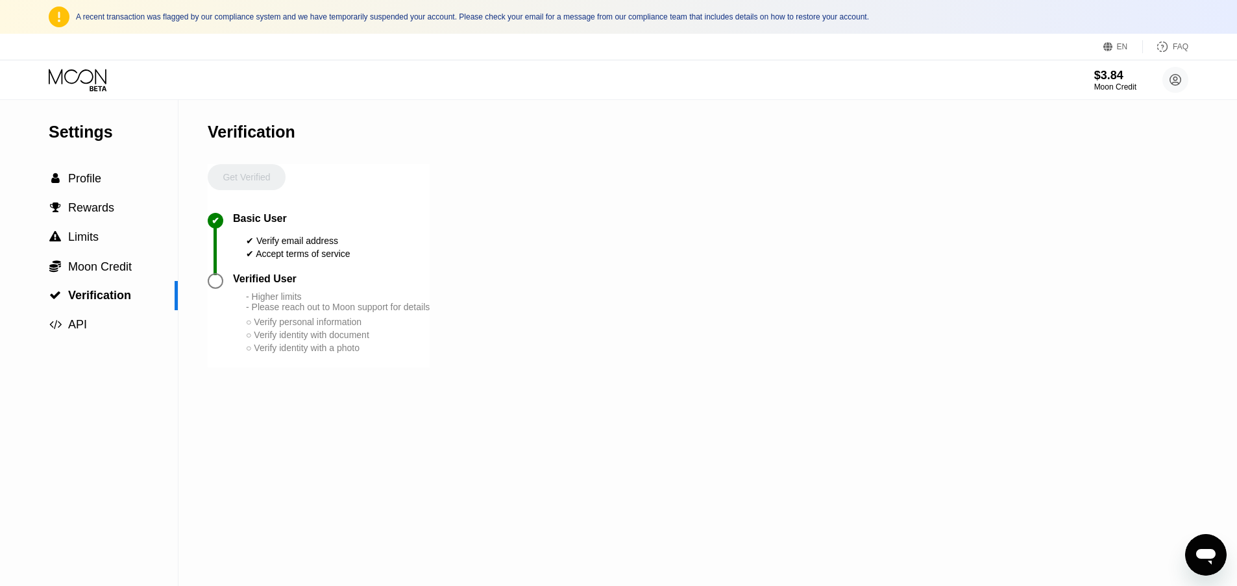
click at [264, 292] on div "Verified User - Higher limits - Please reach out to Moon support for details ○ …" at bounding box center [331, 313] width 197 height 81
click at [307, 345] on div "- Higher limits - Please reach out to Moon support for details ○ Verify persona…" at bounding box center [338, 322] width 184 height 63
drag, startPoint x: 312, startPoint y: 346, endPoint x: 256, endPoint y: 288, distance: 79.9
click at [310, 345] on div "- Higher limits - Please reach out to Moon support for details ○ Verify persona…" at bounding box center [338, 322] width 184 height 63
click at [255, 277] on div "Verified User" at bounding box center [265, 279] width 64 height 12
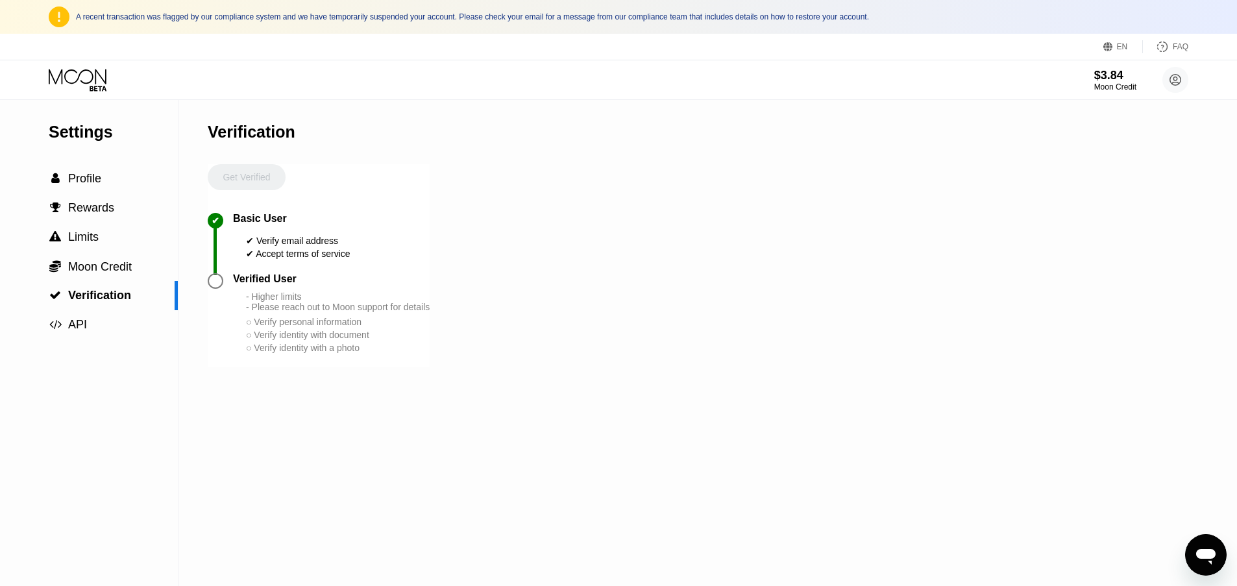
click at [245, 188] on div "Get Verified" at bounding box center [247, 188] width 78 height 49
click at [247, 180] on div "Get Verified" at bounding box center [247, 188] width 78 height 49
